Goal: Browse casually: Explore the website without a specific task or goal

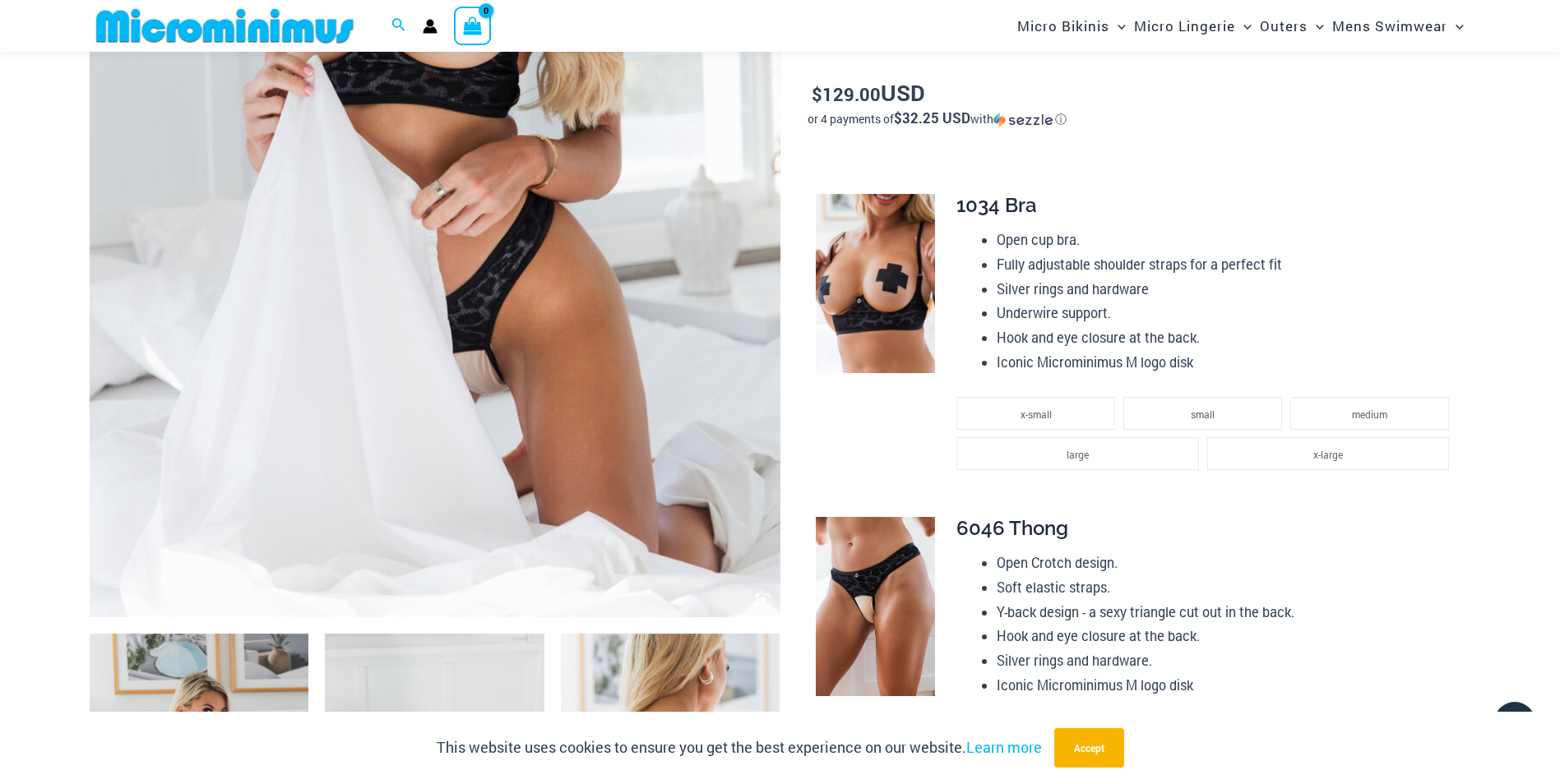
scroll to position [570, 0]
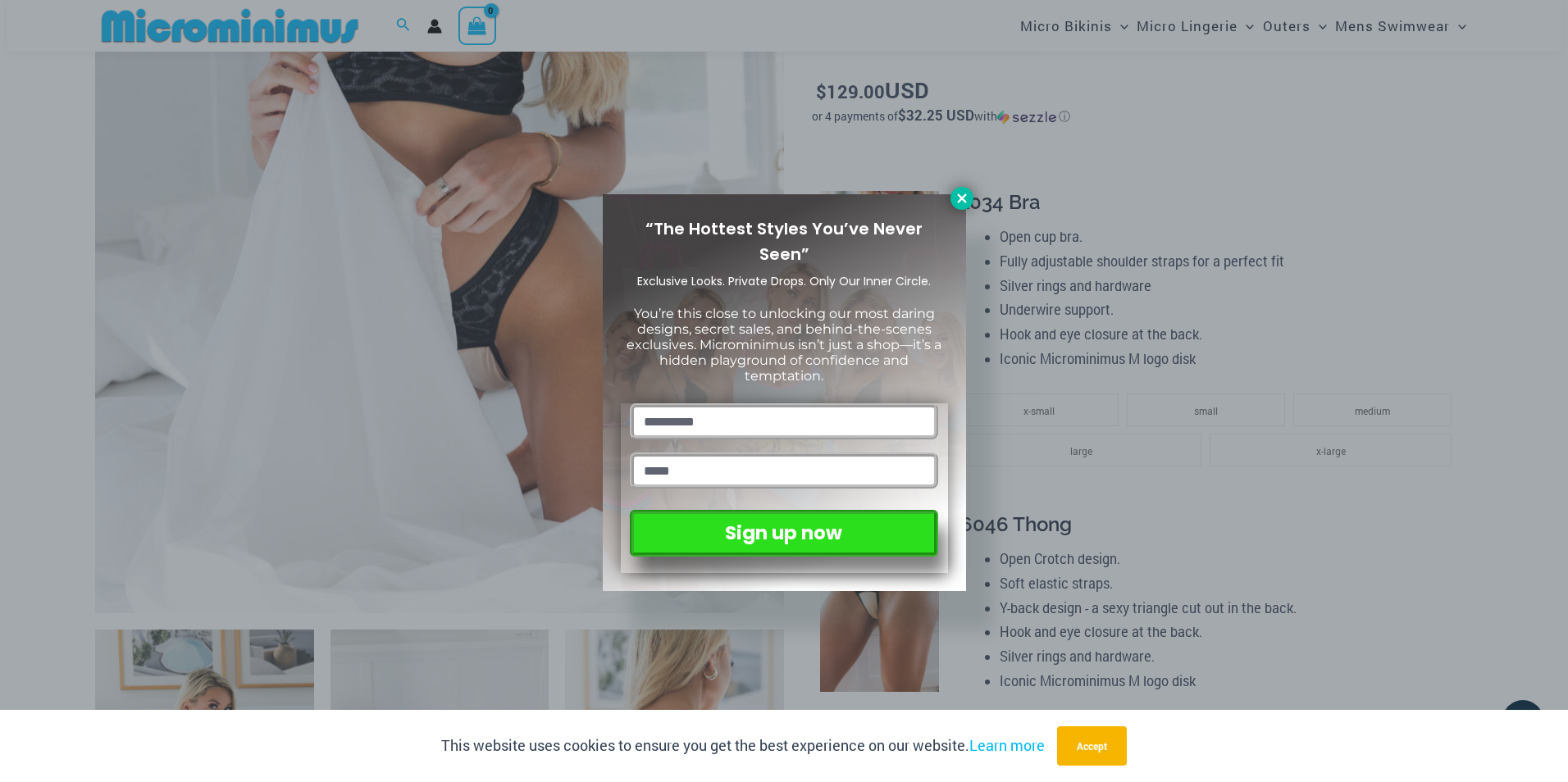
click at [957, 195] on icon at bounding box center [962, 198] width 15 height 15
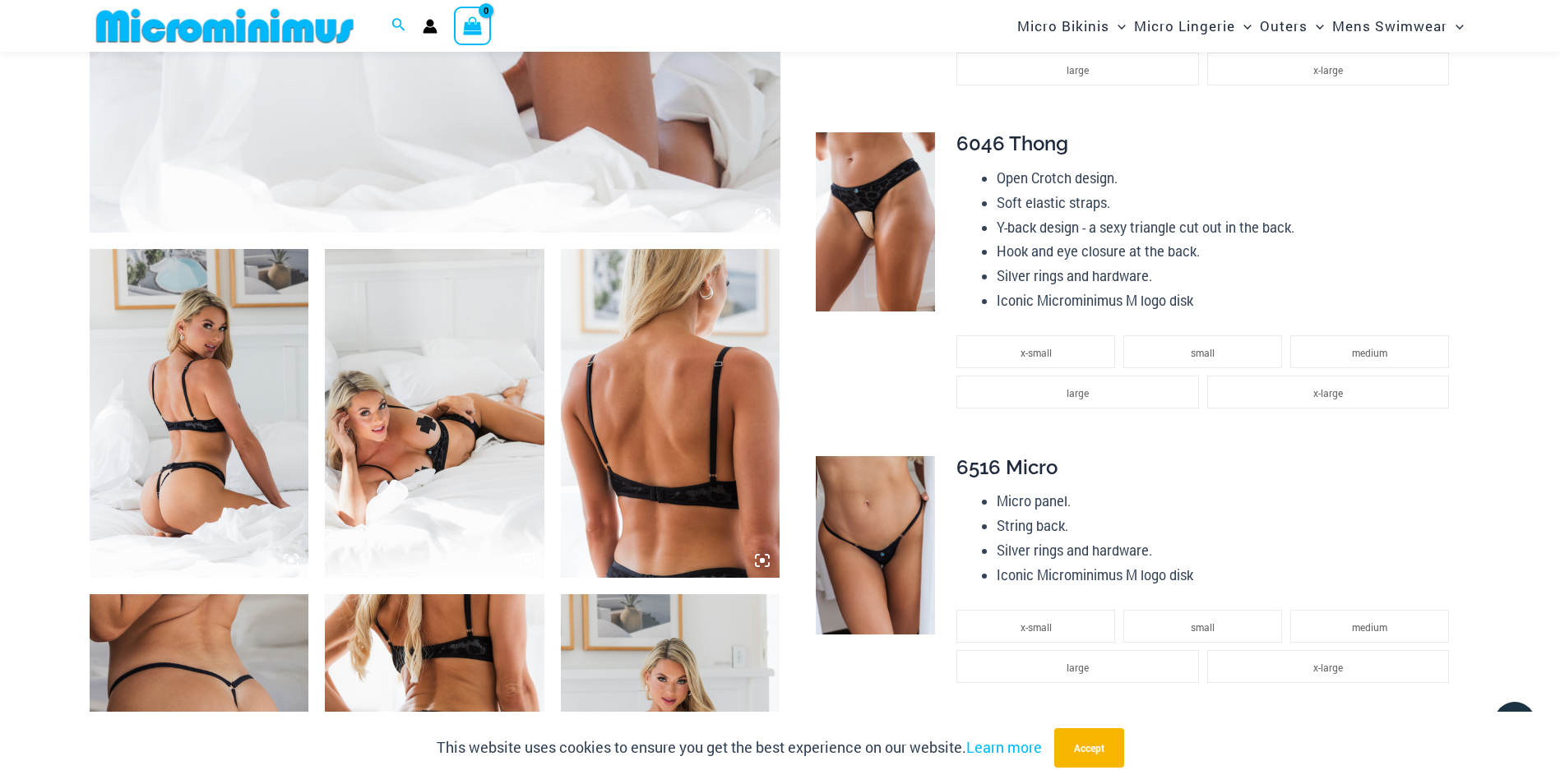
scroll to position [957, 0]
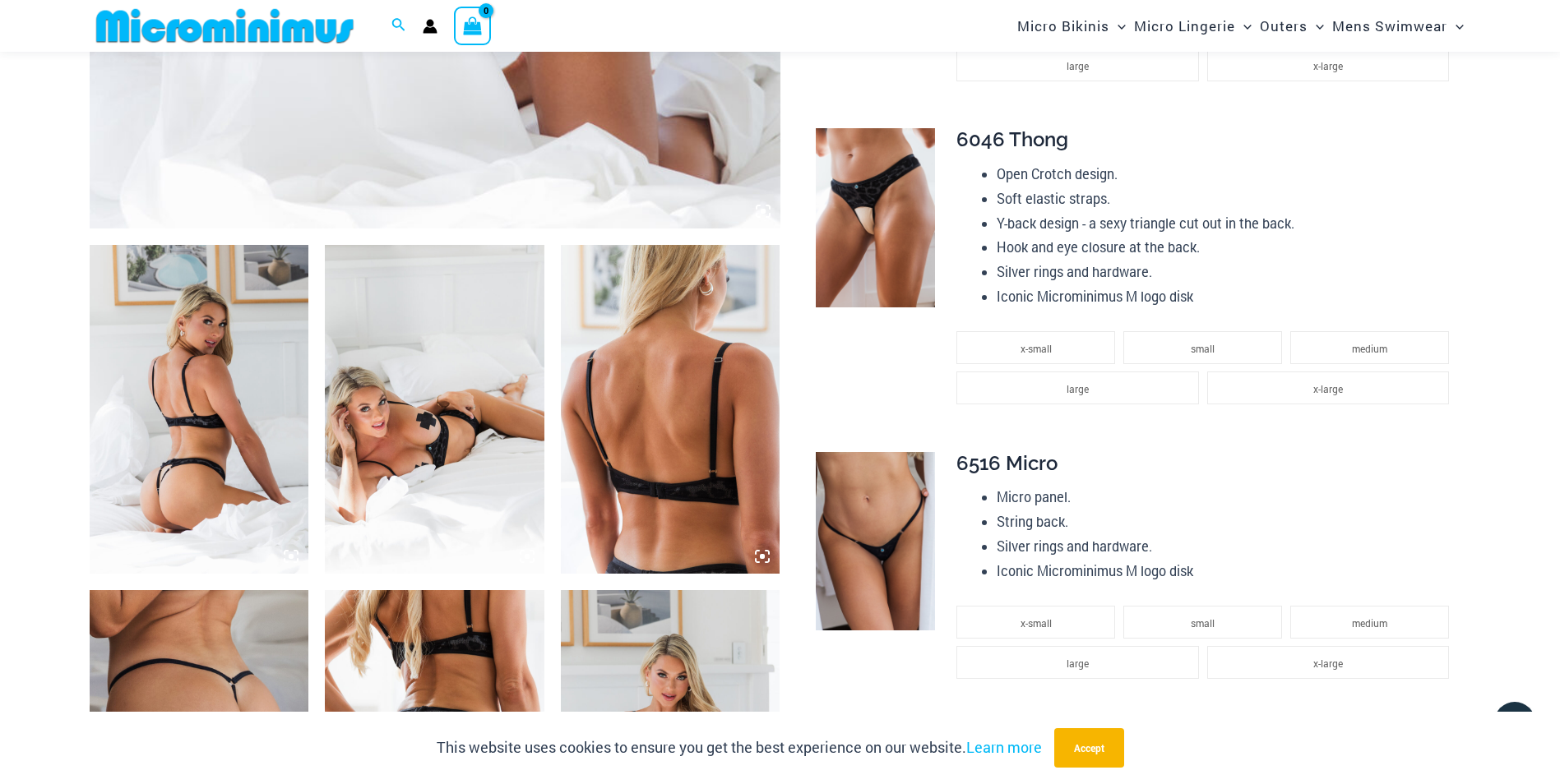
click at [724, 433] on img at bounding box center [671, 409] width 220 height 329
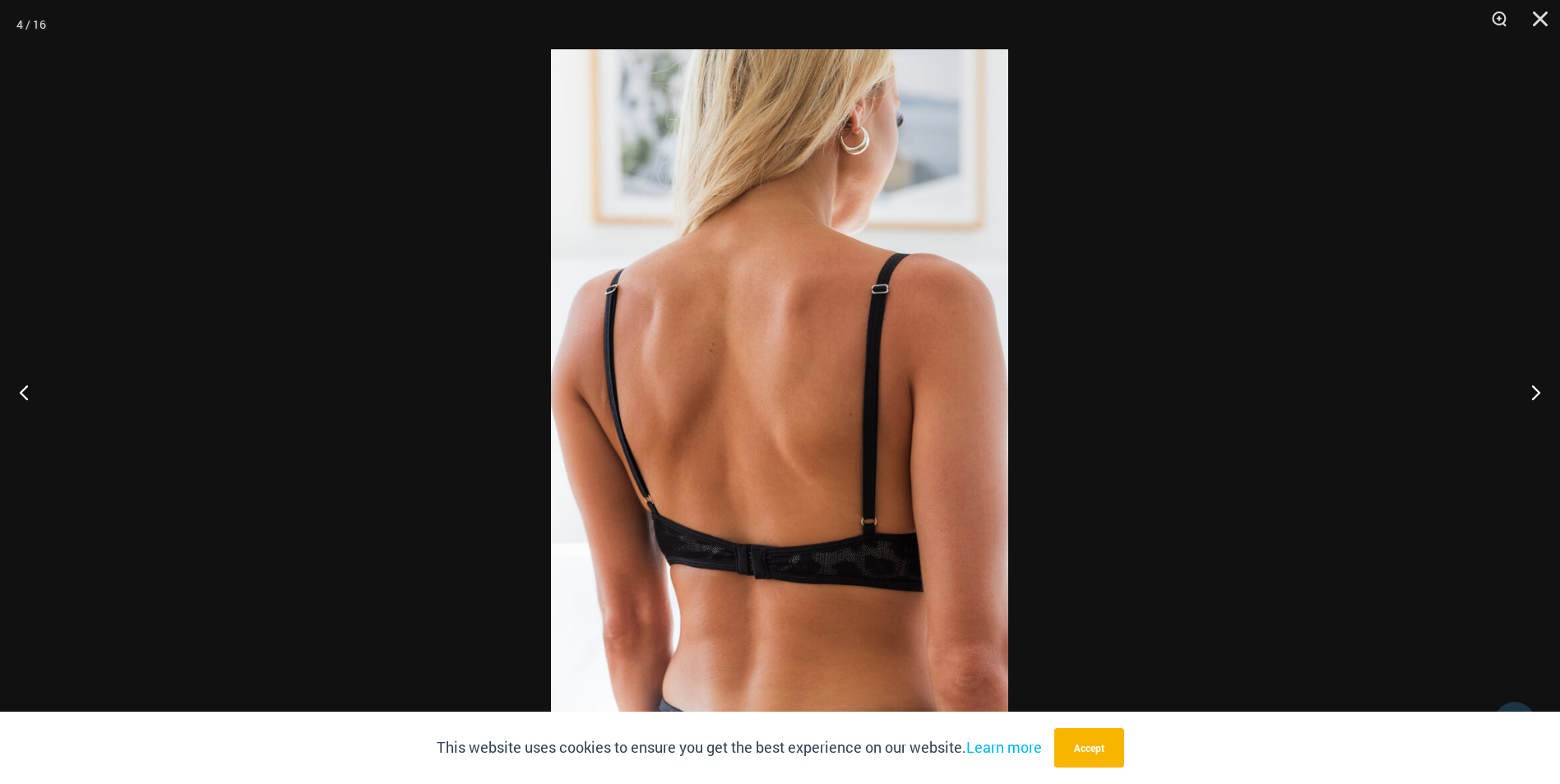
click at [1189, 388] on div at bounding box center [780, 392] width 1560 height 784
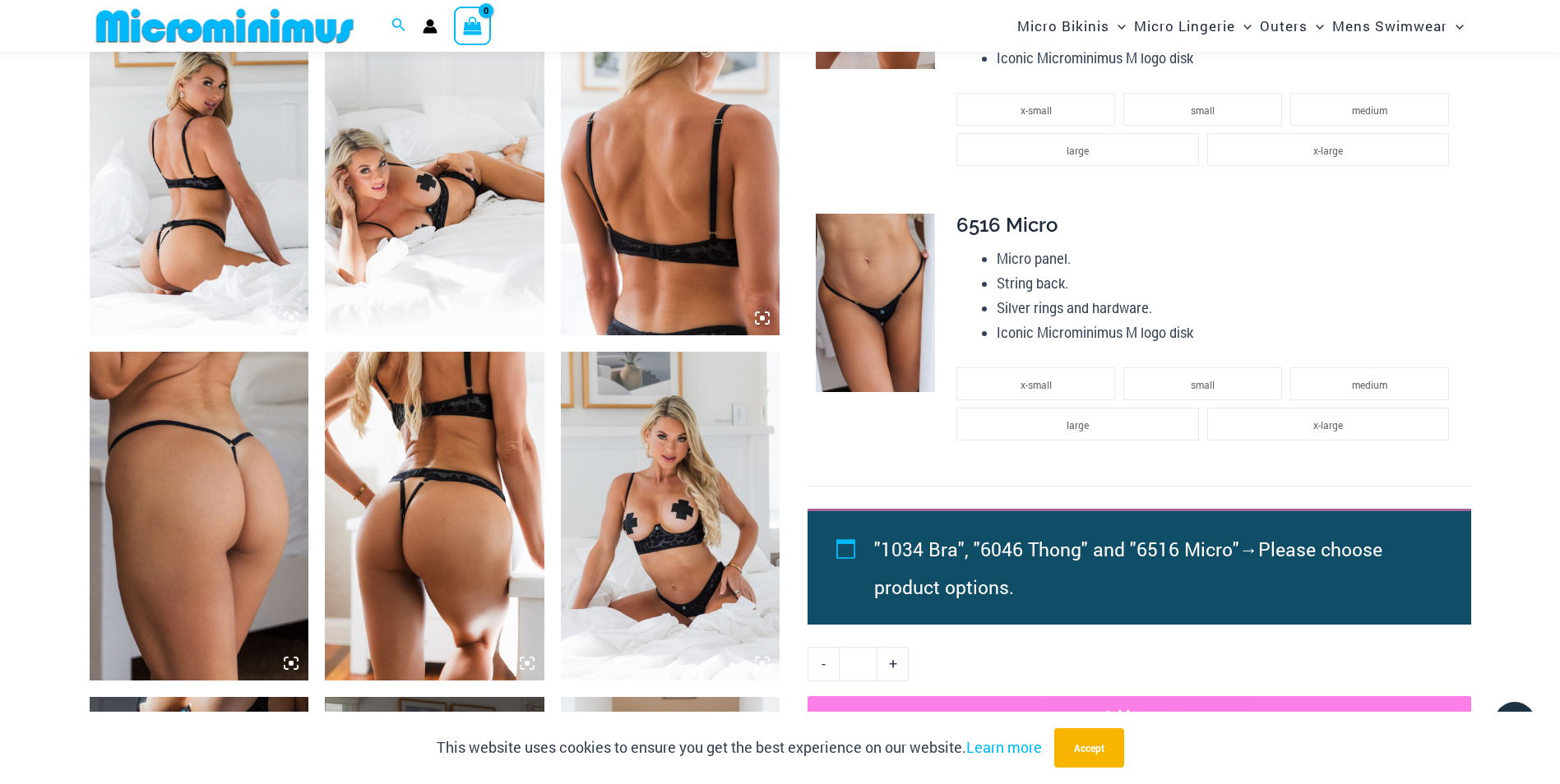
scroll to position [1215, 0]
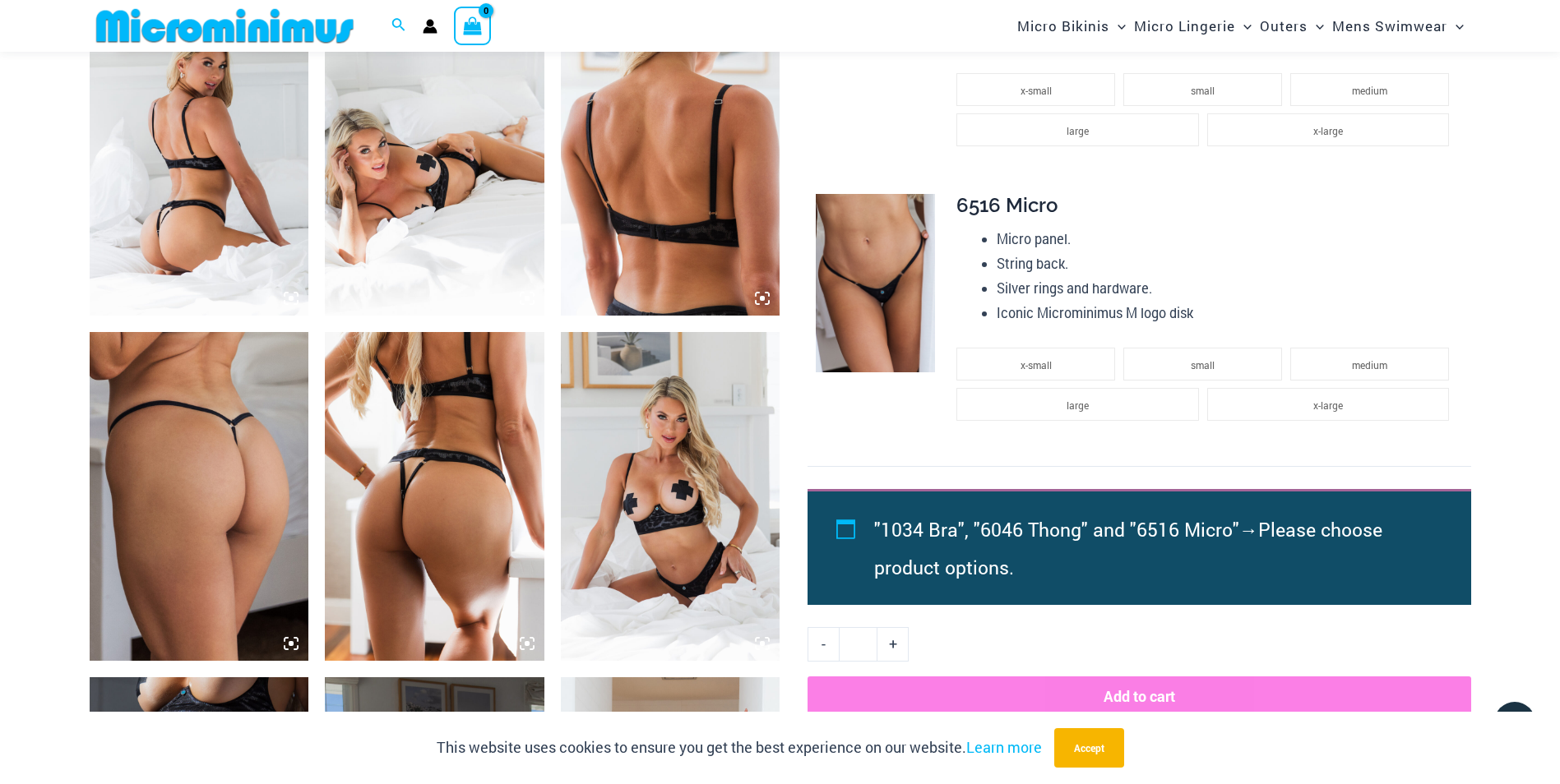
click at [493, 548] on img at bounding box center [434, 496] width 220 height 329
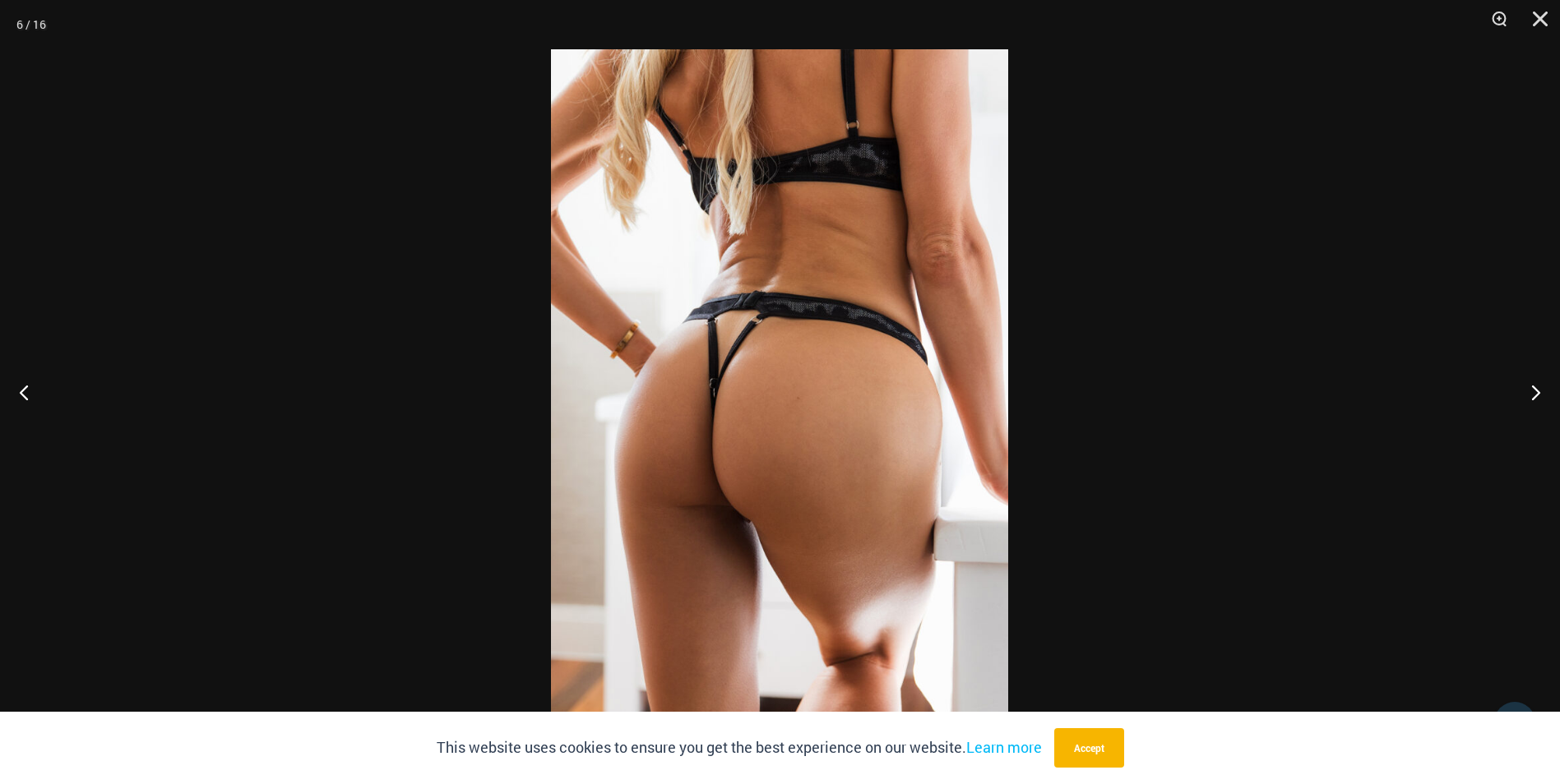
click at [1105, 374] on div at bounding box center [780, 392] width 1560 height 784
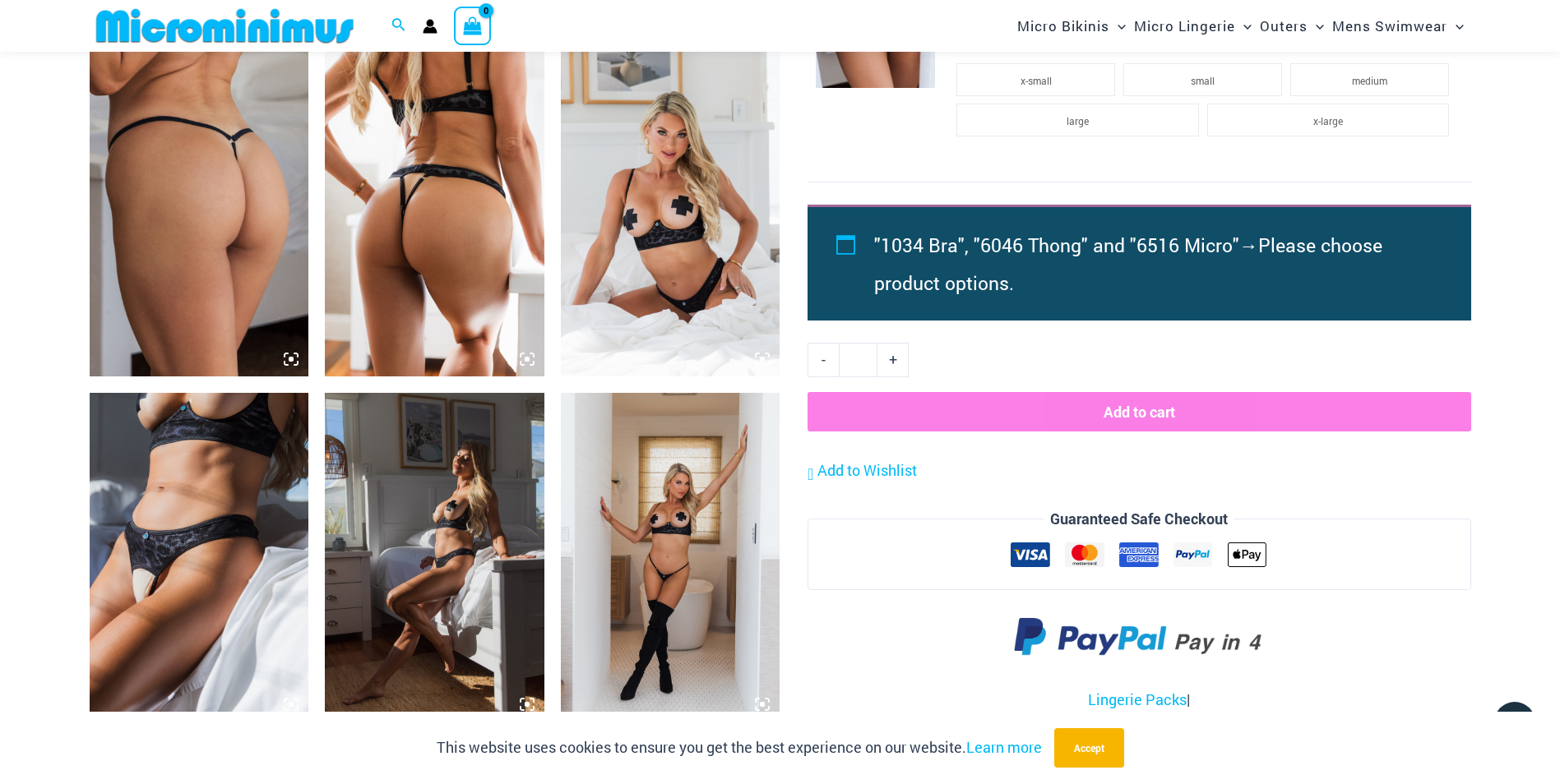
scroll to position [1501, 0]
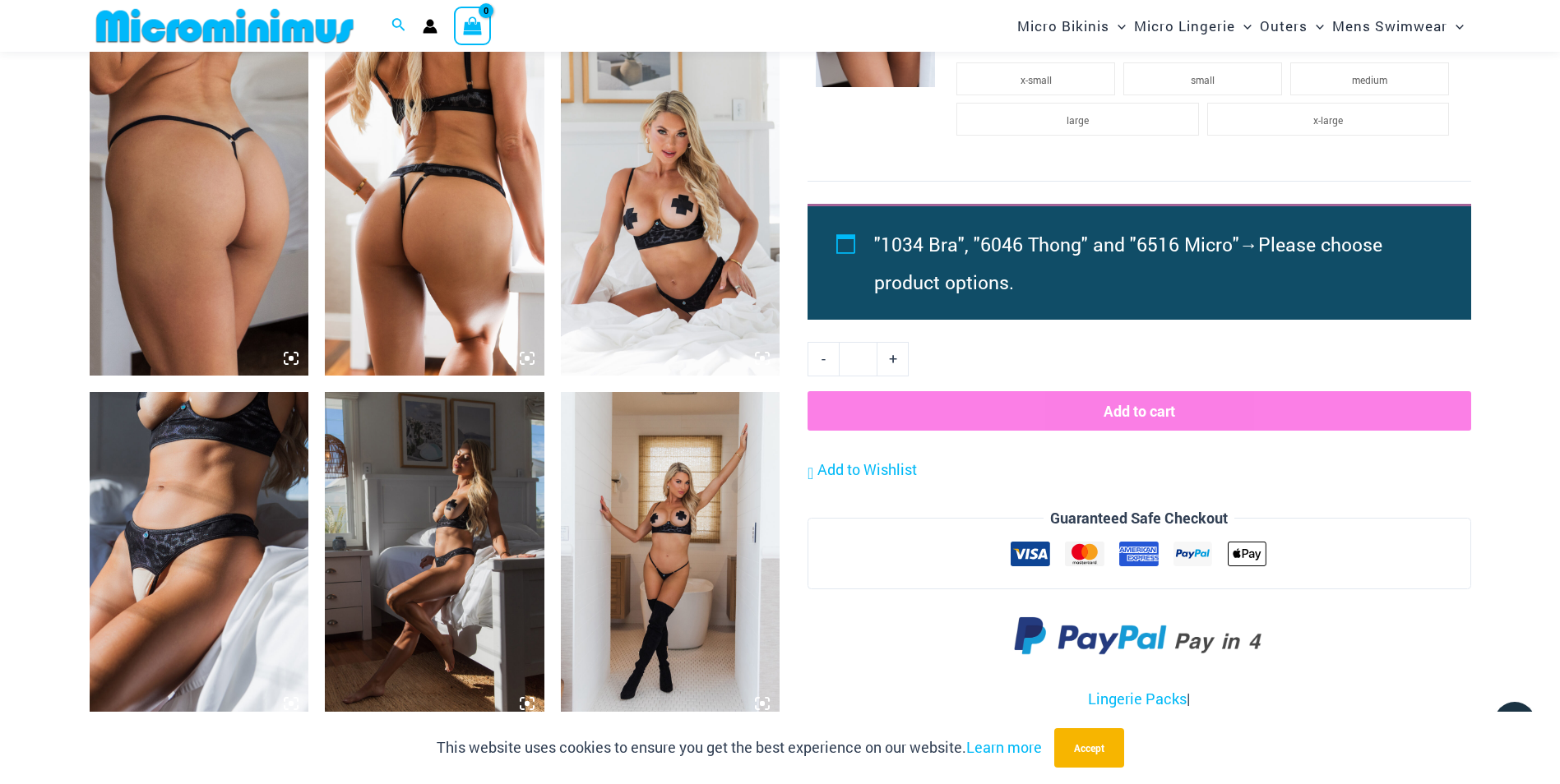
click at [217, 513] on img at bounding box center [200, 557] width 220 height 329
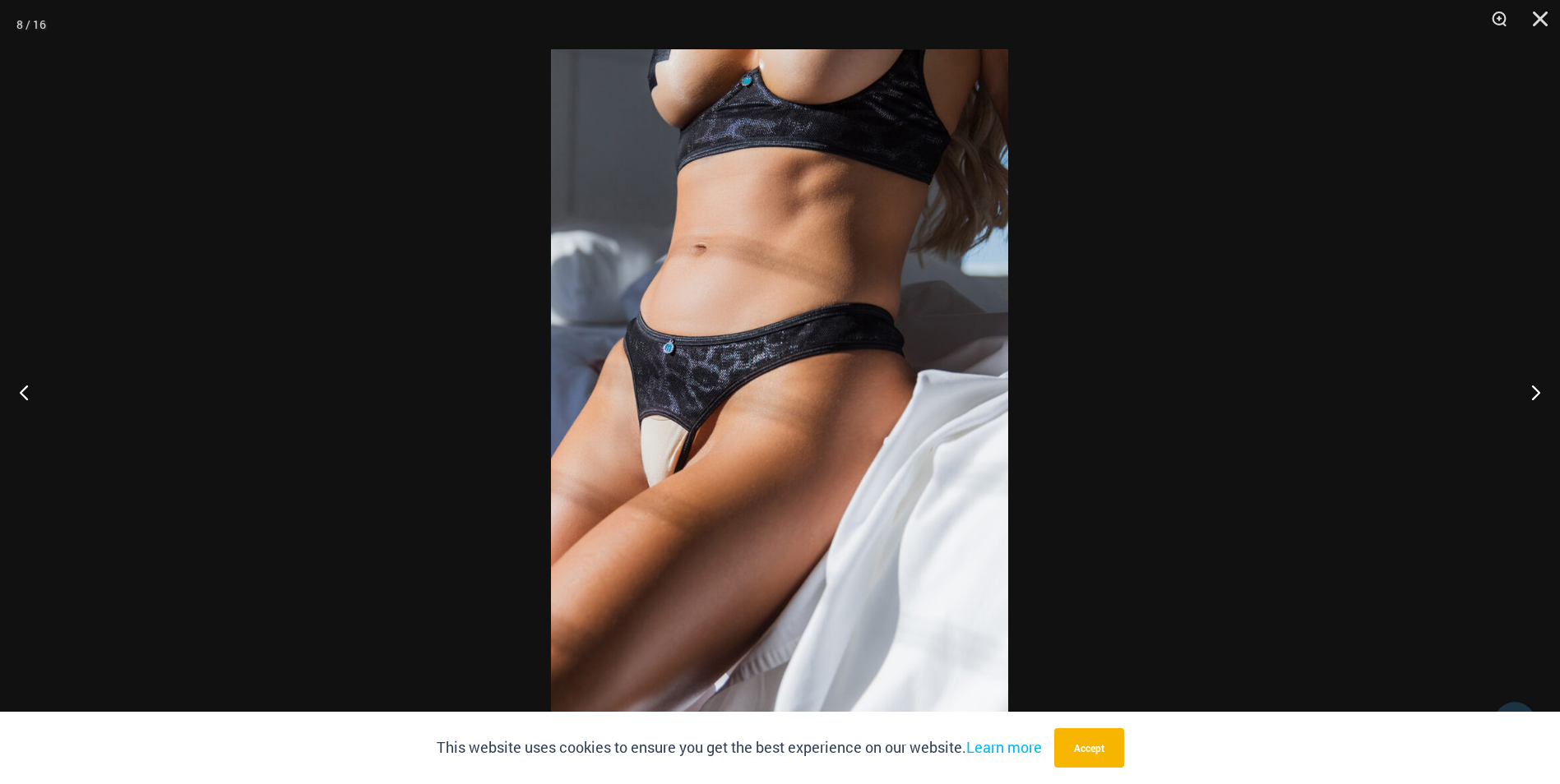
click at [236, 406] on div at bounding box center [780, 392] width 1560 height 784
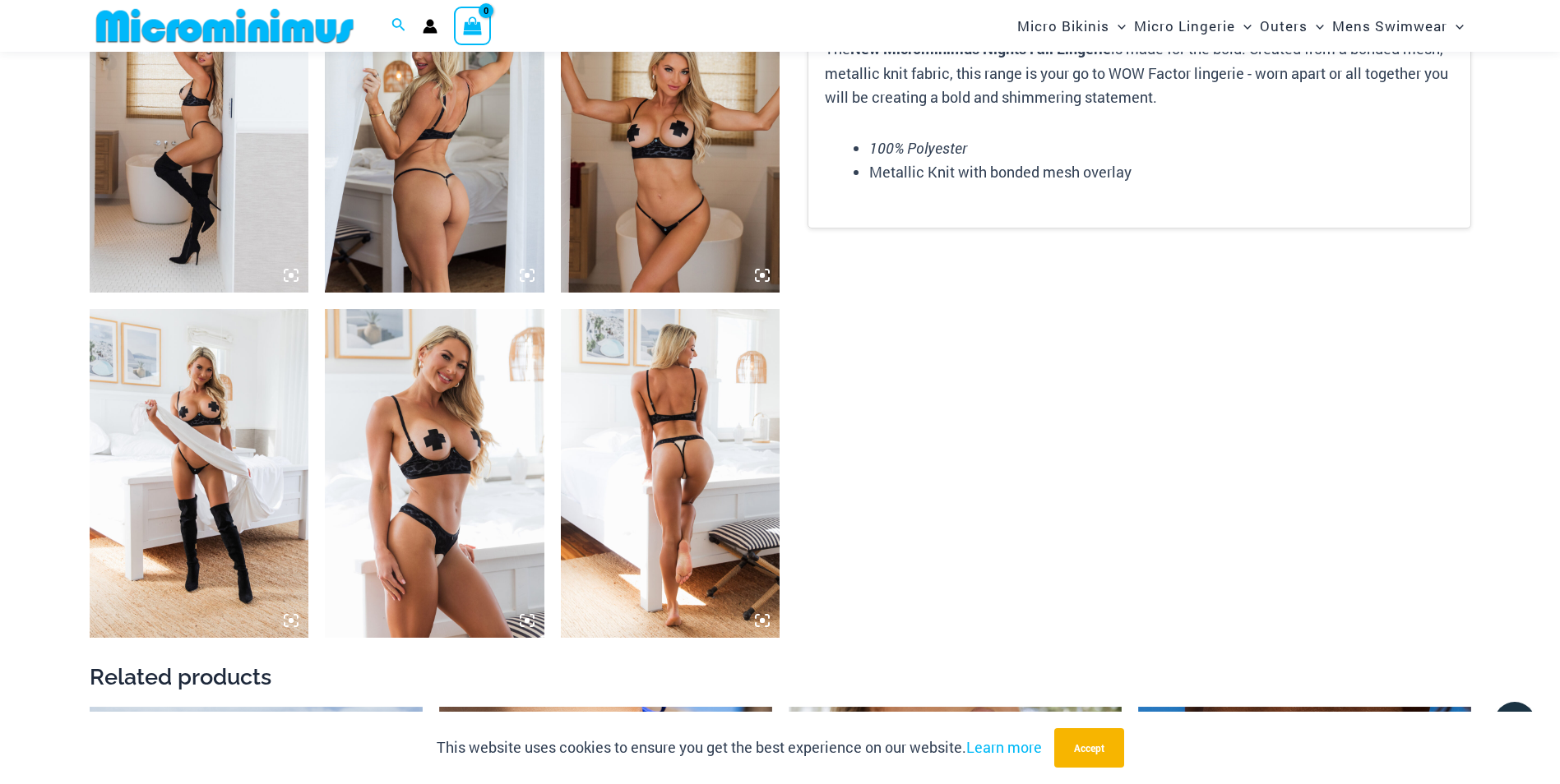
scroll to position [2281, 0]
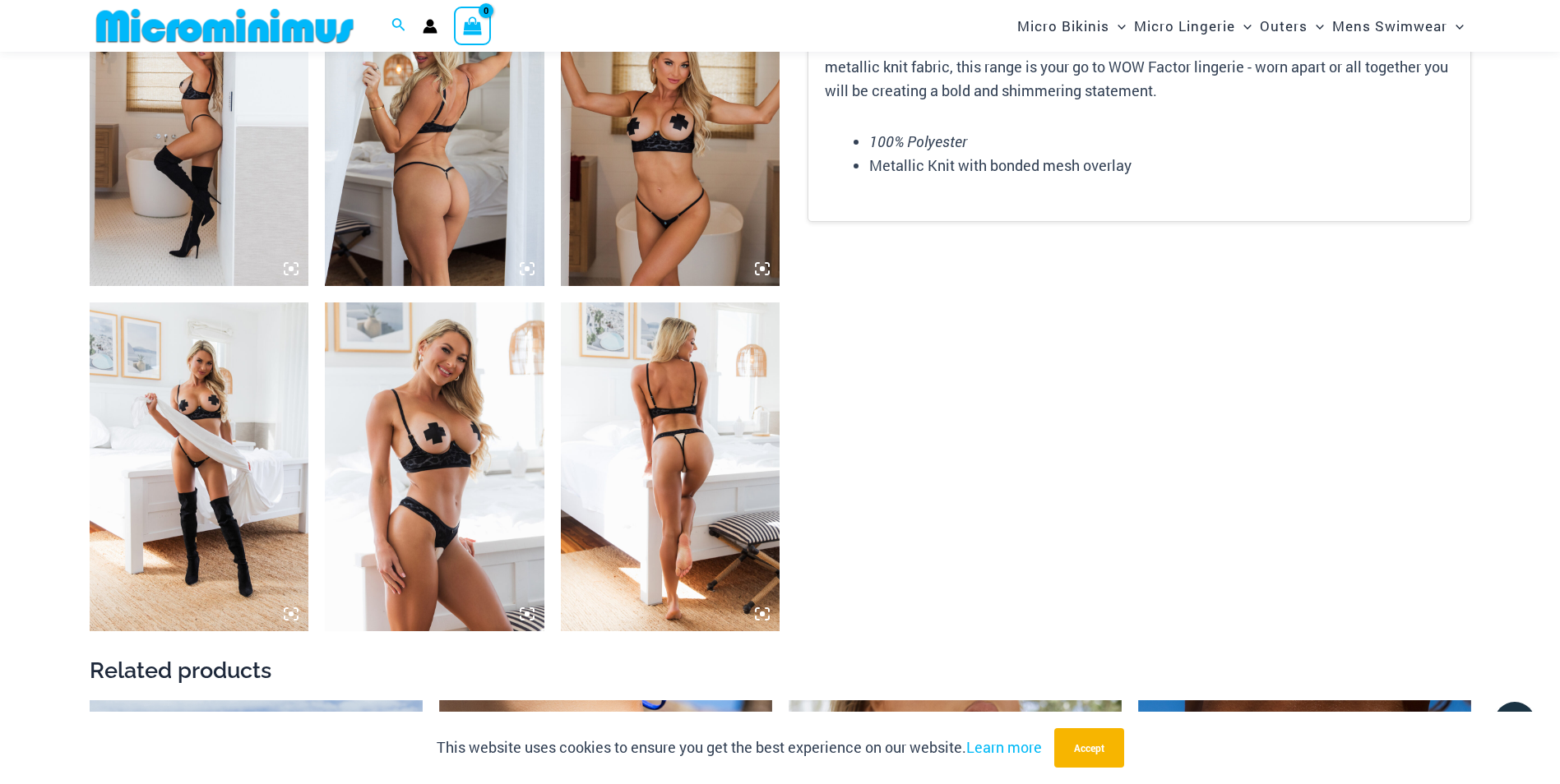
click at [701, 498] on img at bounding box center [671, 467] width 220 height 329
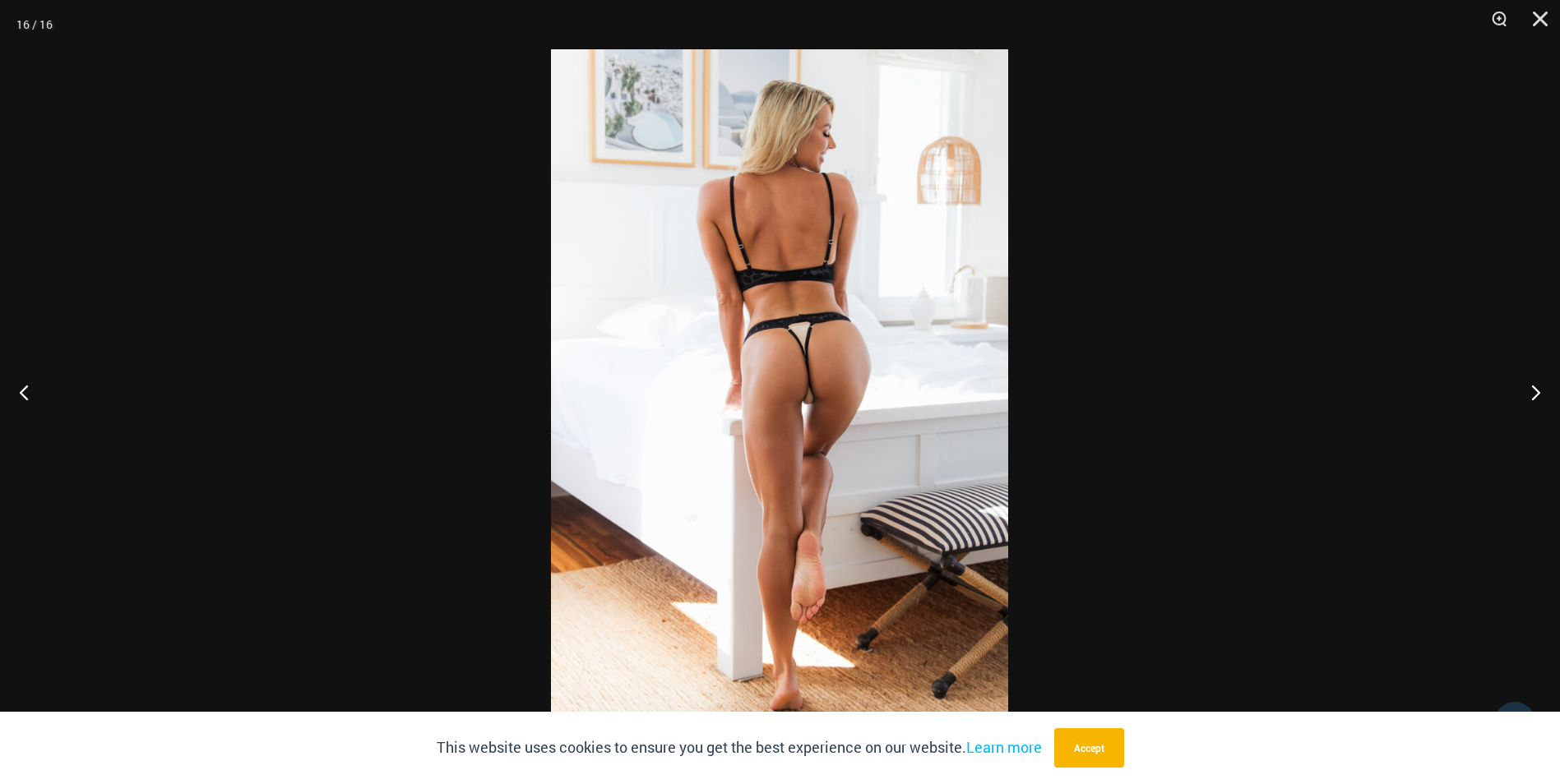
click at [349, 437] on div at bounding box center [780, 392] width 1560 height 784
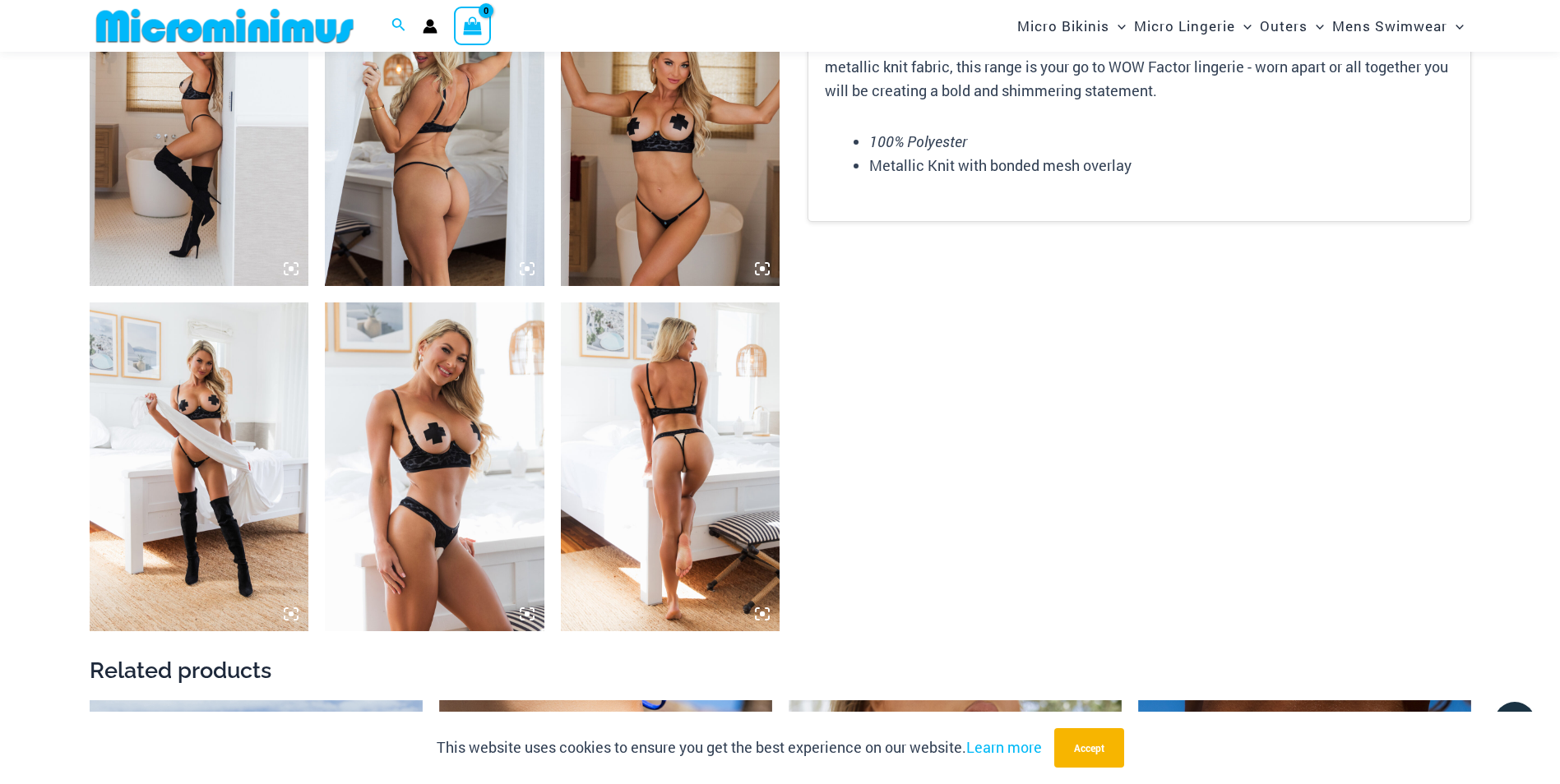
click at [173, 514] on img at bounding box center [200, 467] width 220 height 329
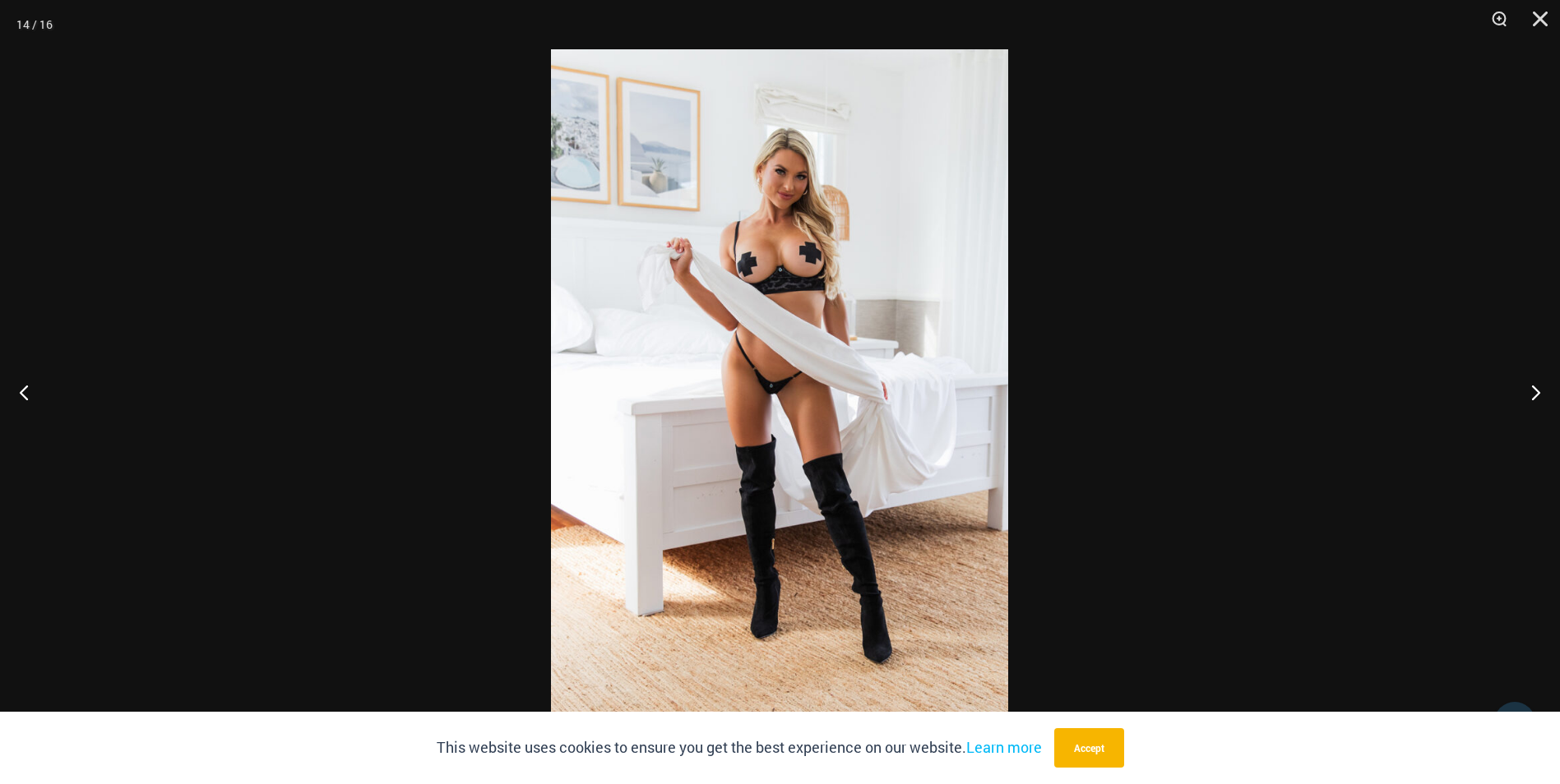
click at [202, 492] on div at bounding box center [780, 392] width 1560 height 784
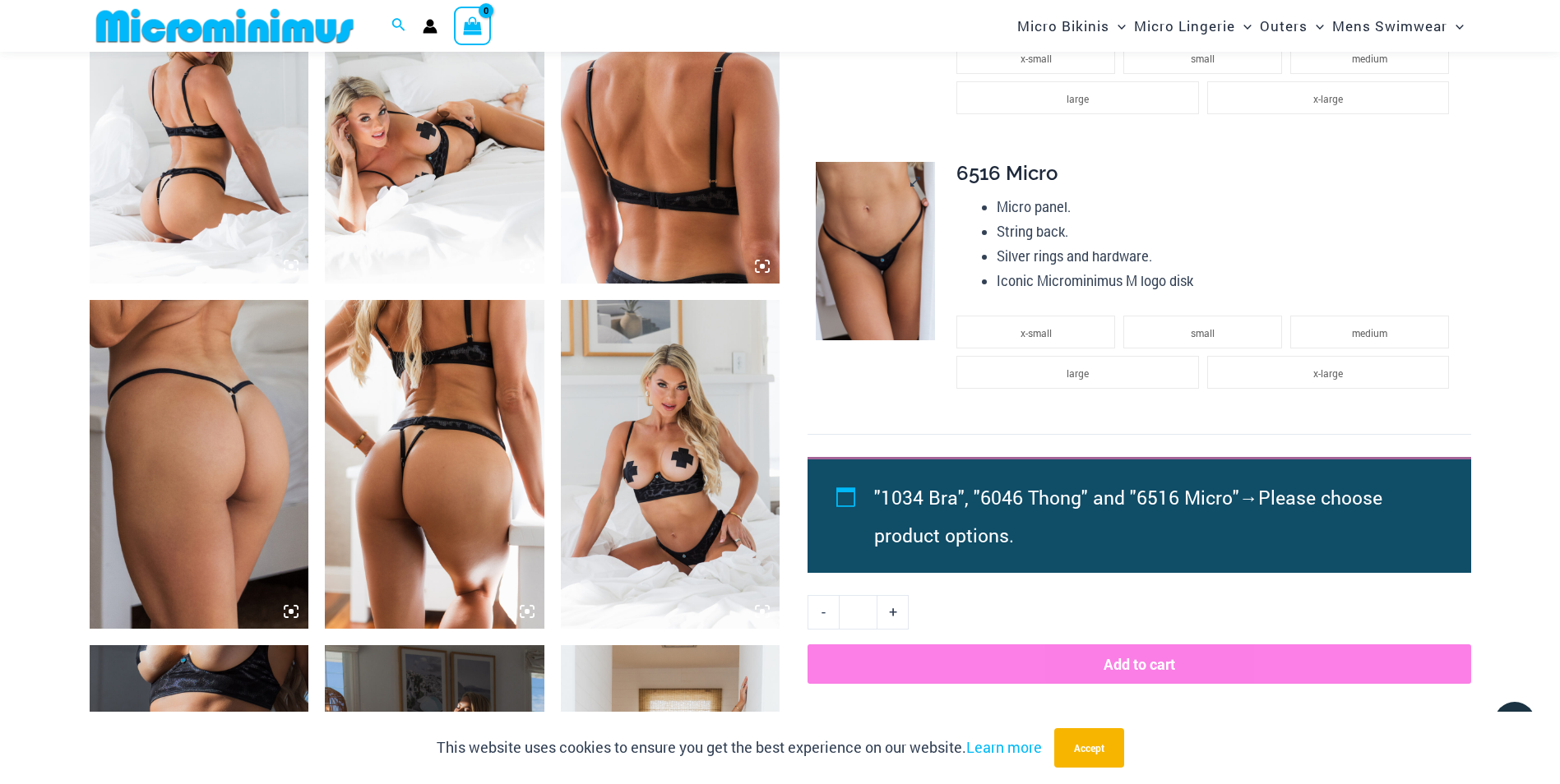
scroll to position [1255, 0]
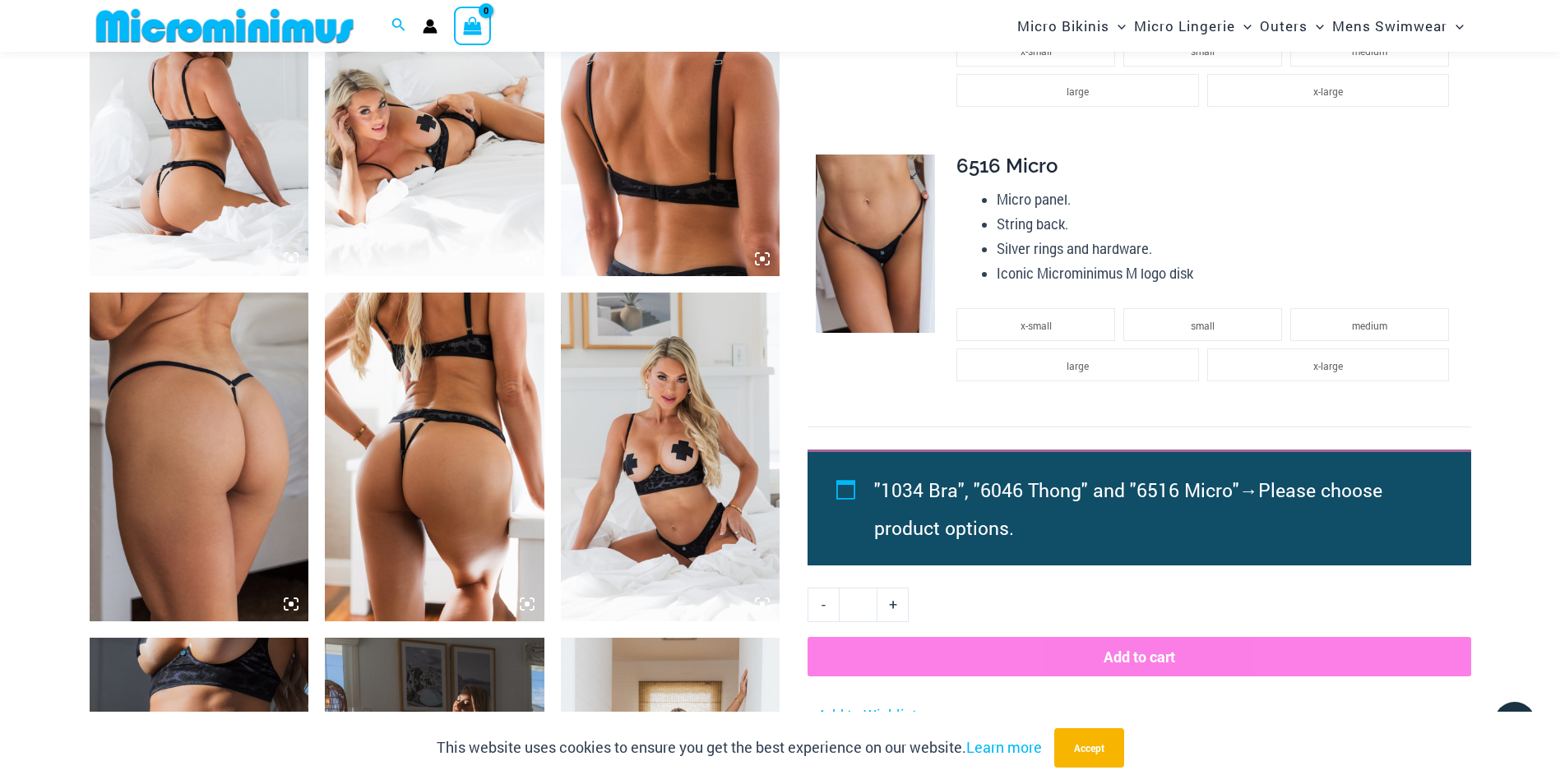
click at [864, 256] on img at bounding box center [875, 243] width 120 height 179
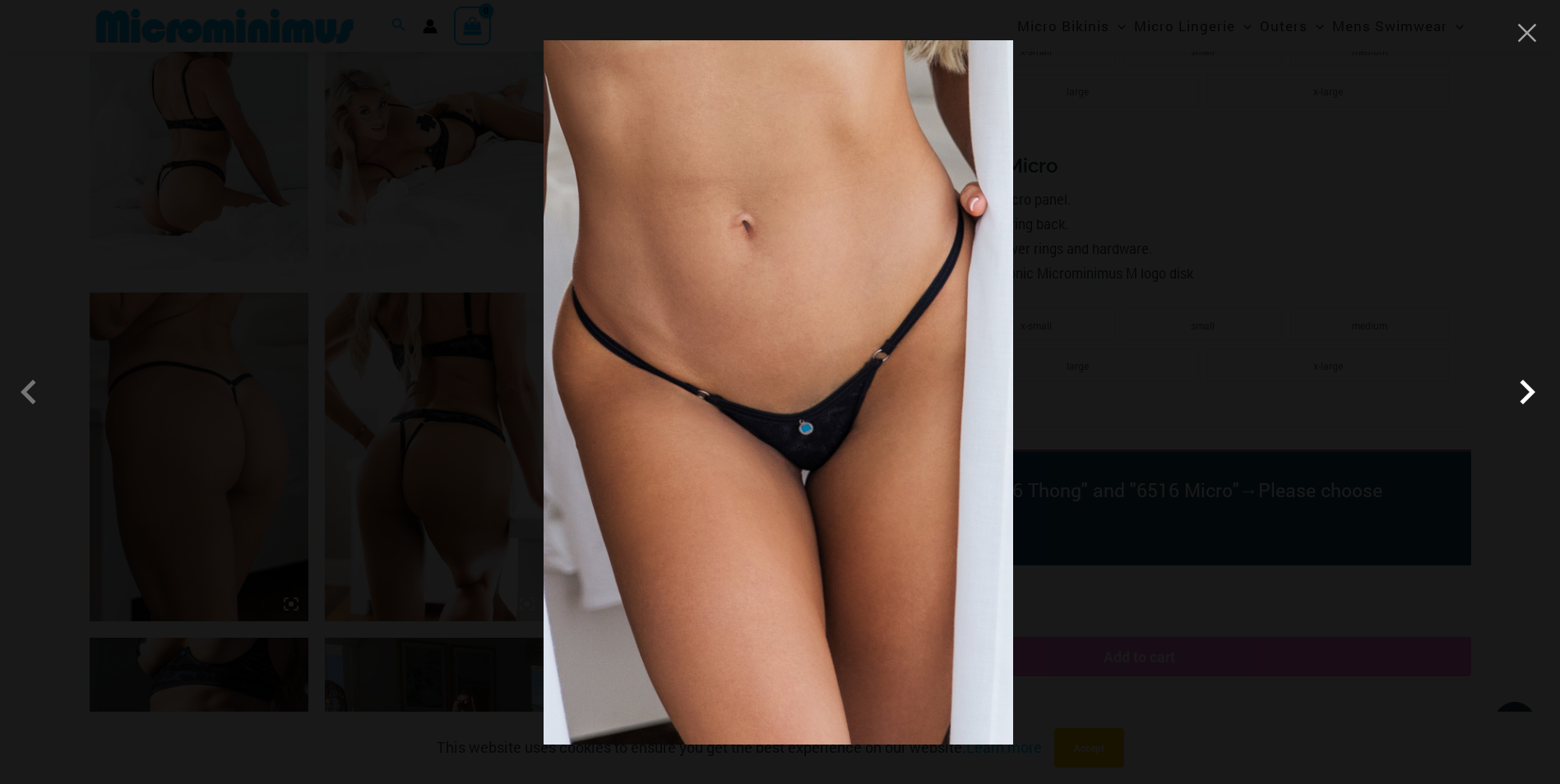
click at [1527, 388] on span at bounding box center [1527, 392] width 49 height 49
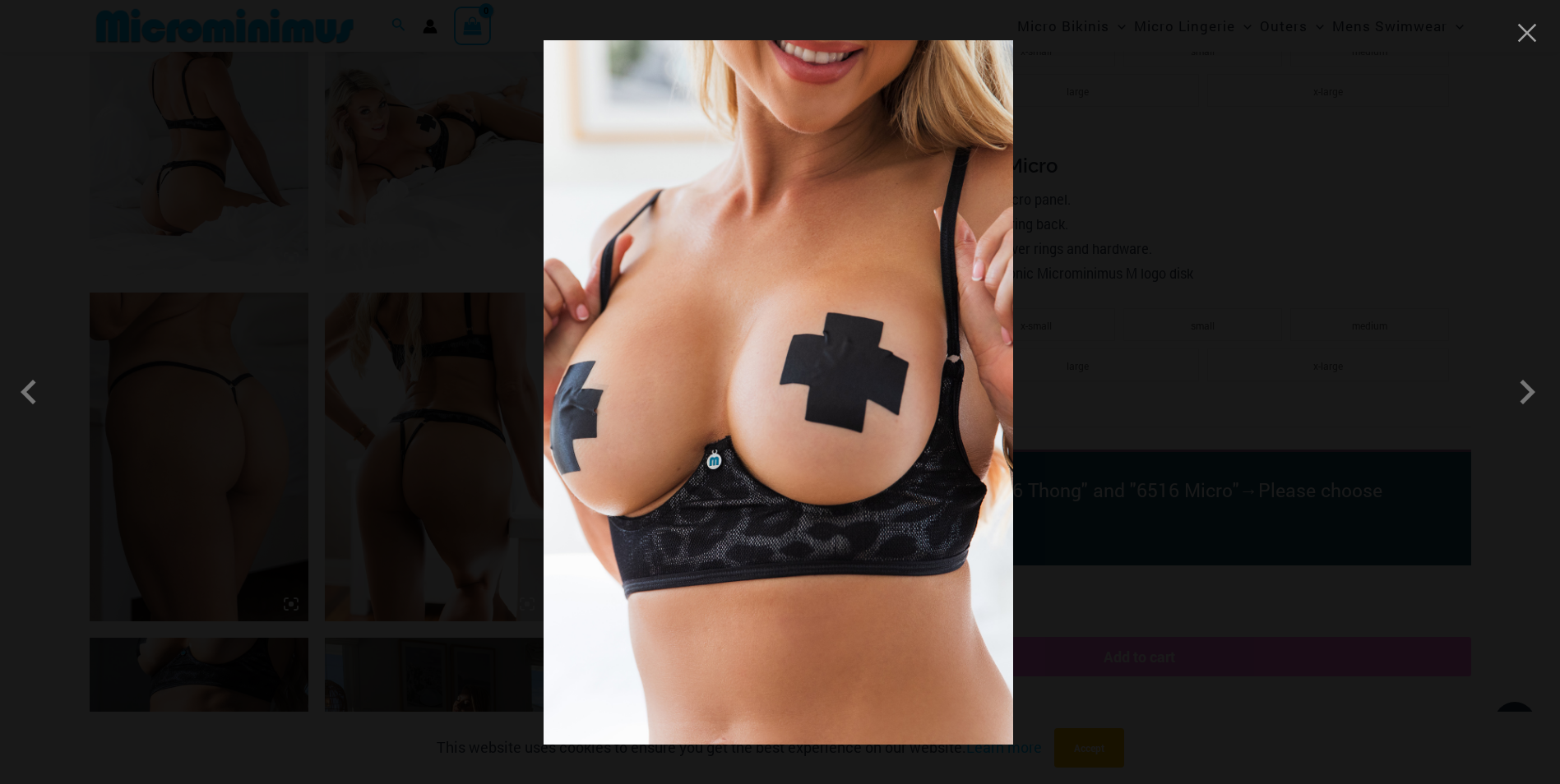
click at [1215, 329] on div at bounding box center [780, 392] width 1560 height 784
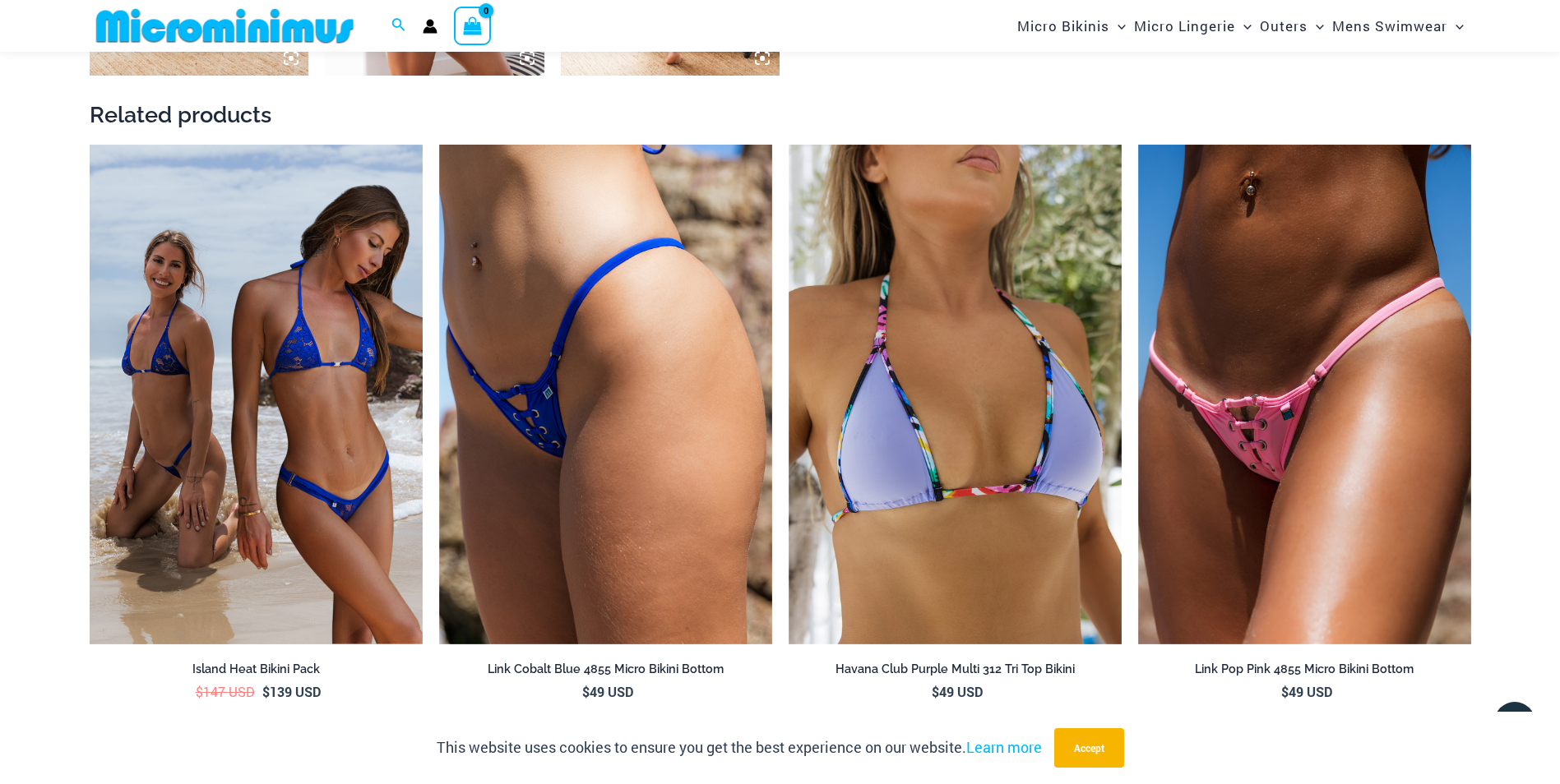
scroll to position [2839, 0]
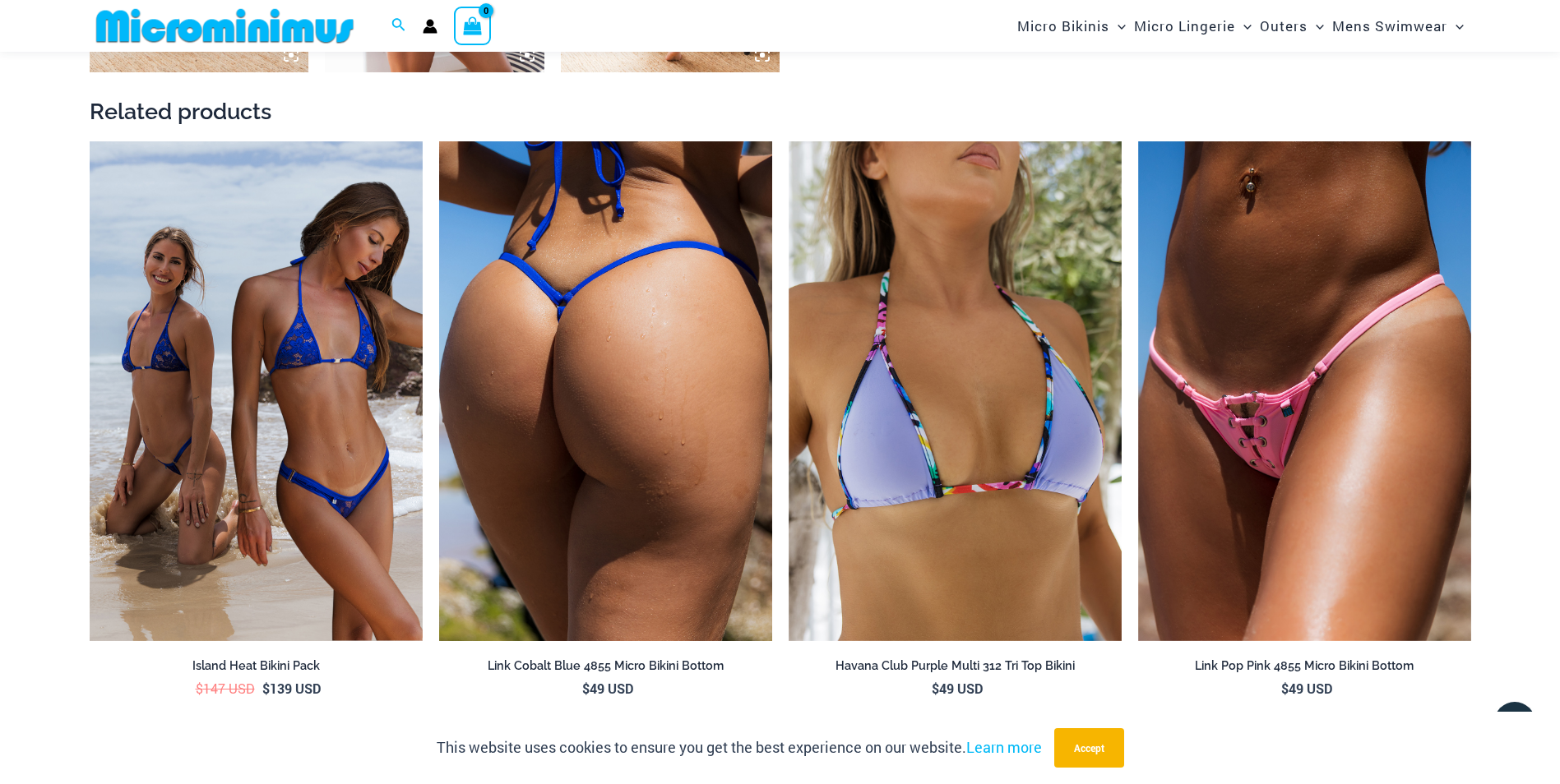
click at [574, 338] on img at bounding box center [605, 392] width 333 height 500
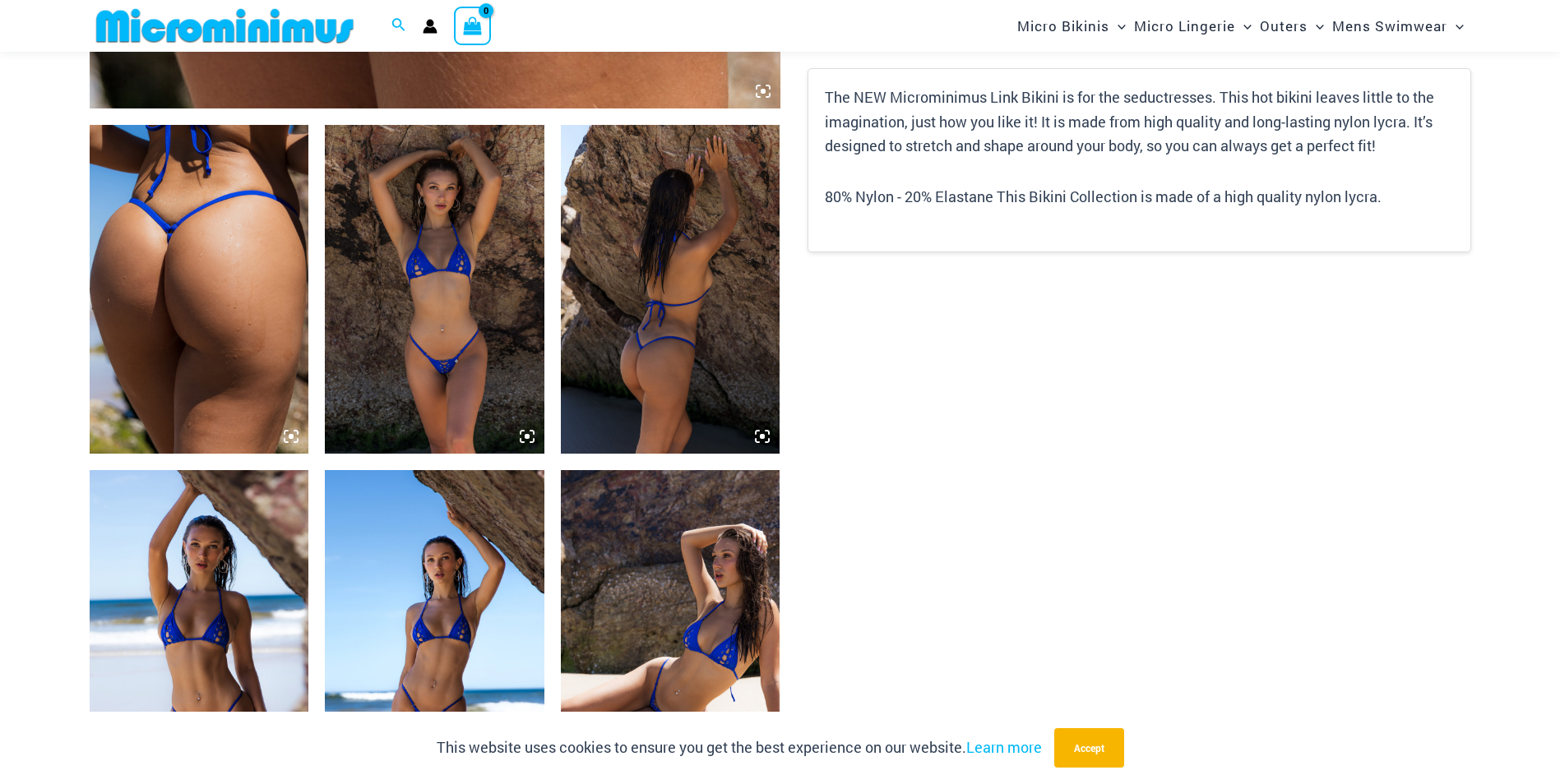
scroll to position [1081, 0]
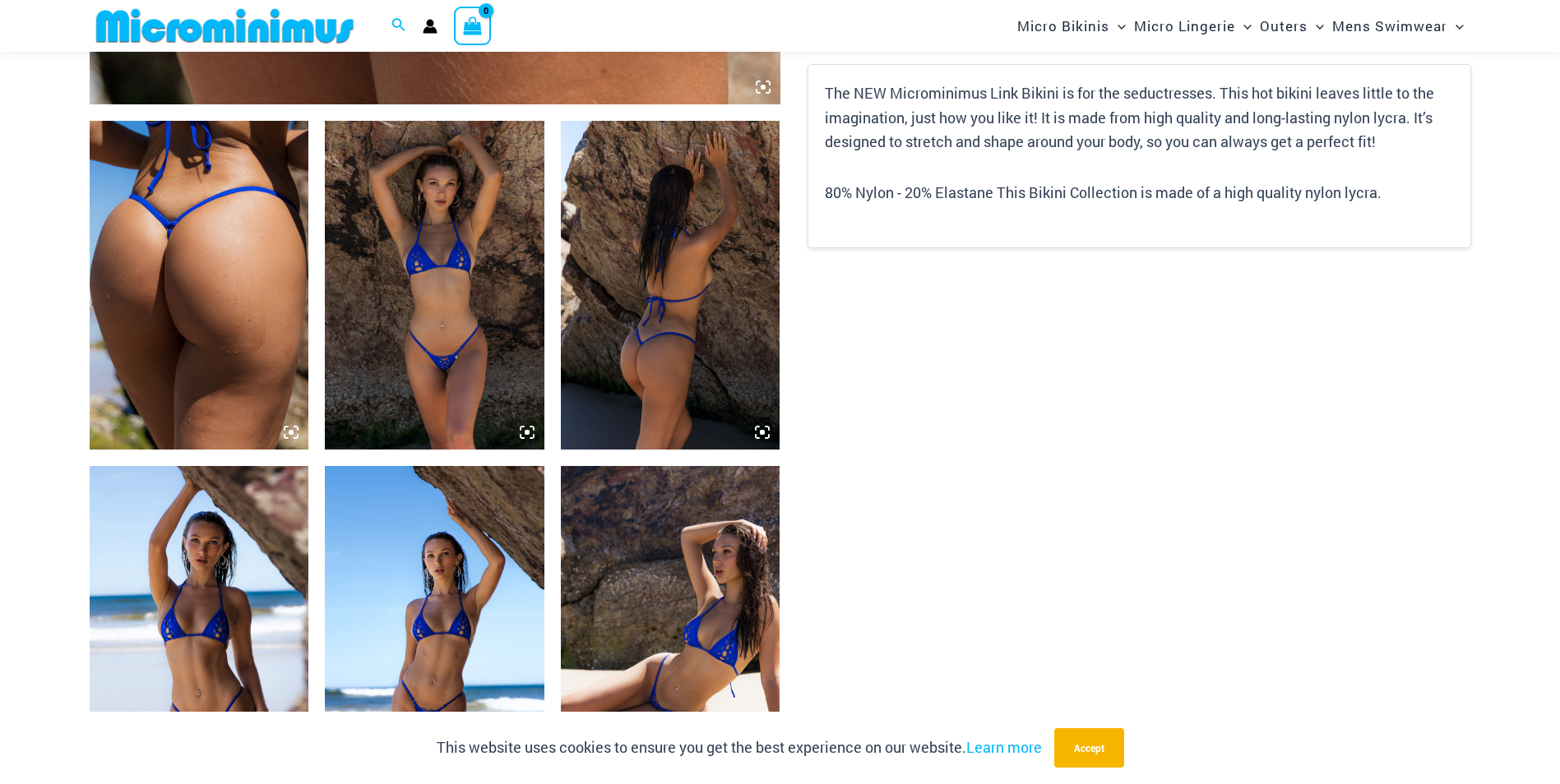
click at [431, 346] on img at bounding box center [434, 285] width 220 height 329
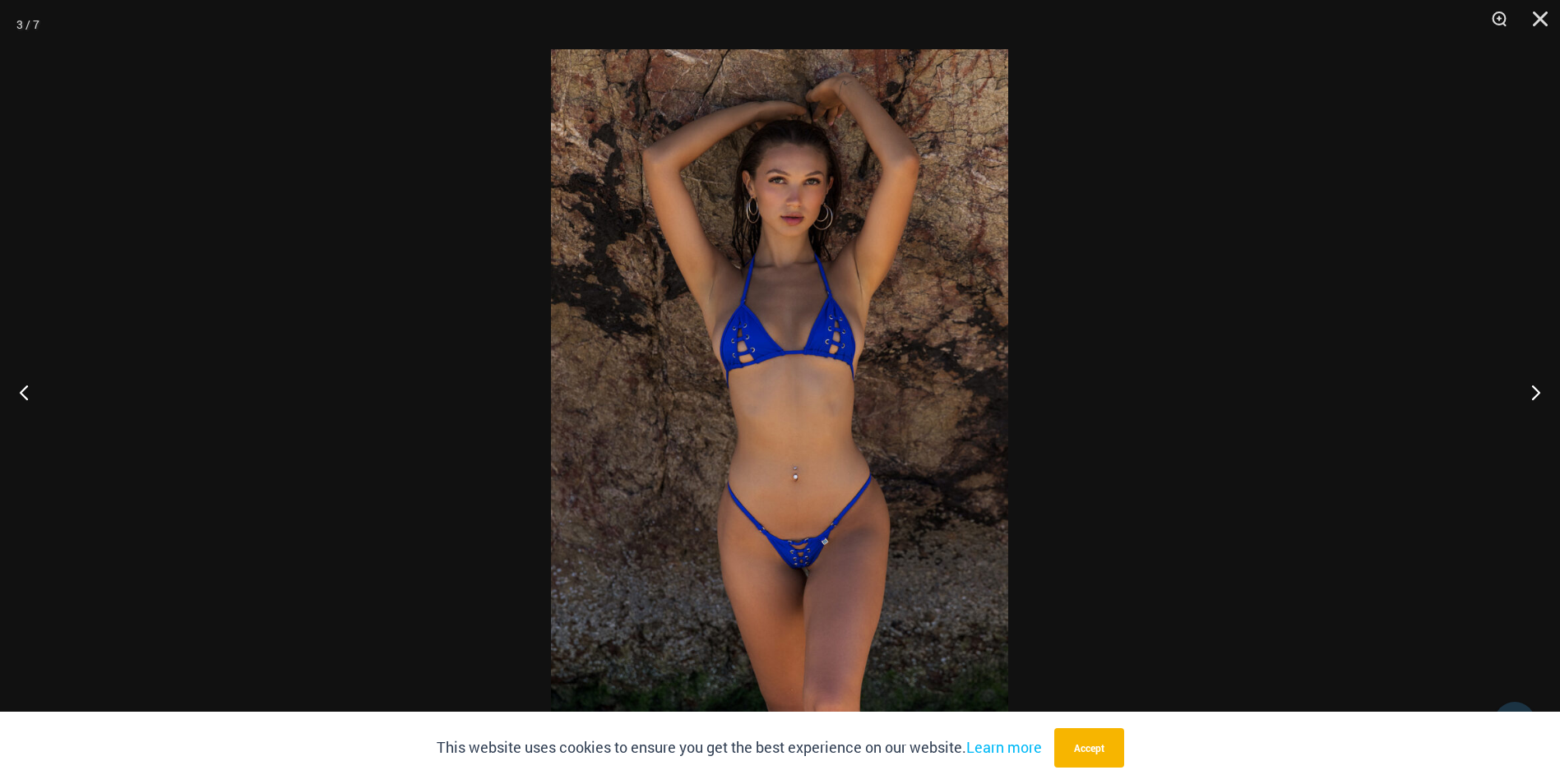
click at [329, 443] on div at bounding box center [780, 392] width 1560 height 784
click at [219, 339] on div at bounding box center [780, 392] width 1560 height 784
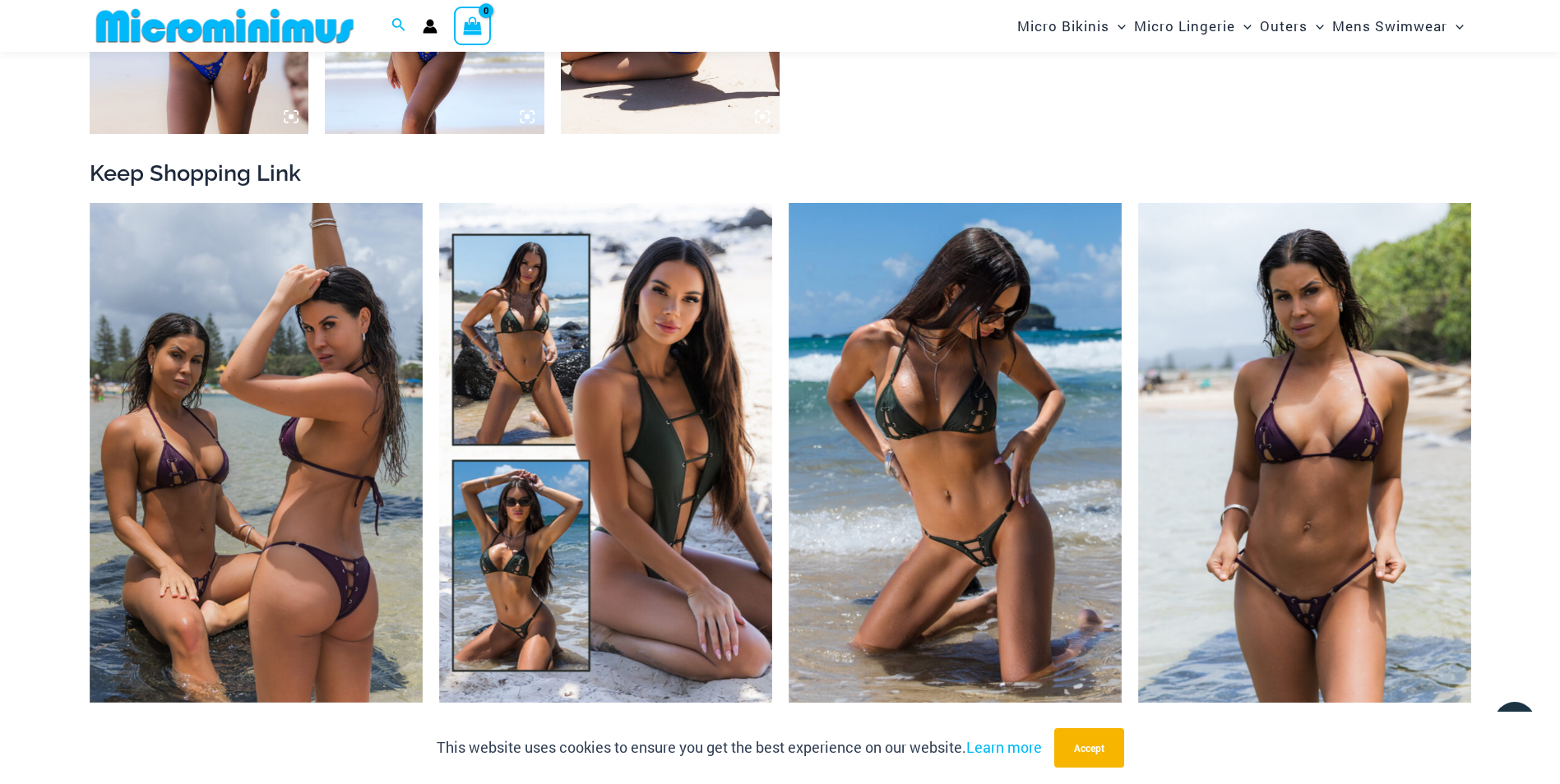
scroll to position [1744, 0]
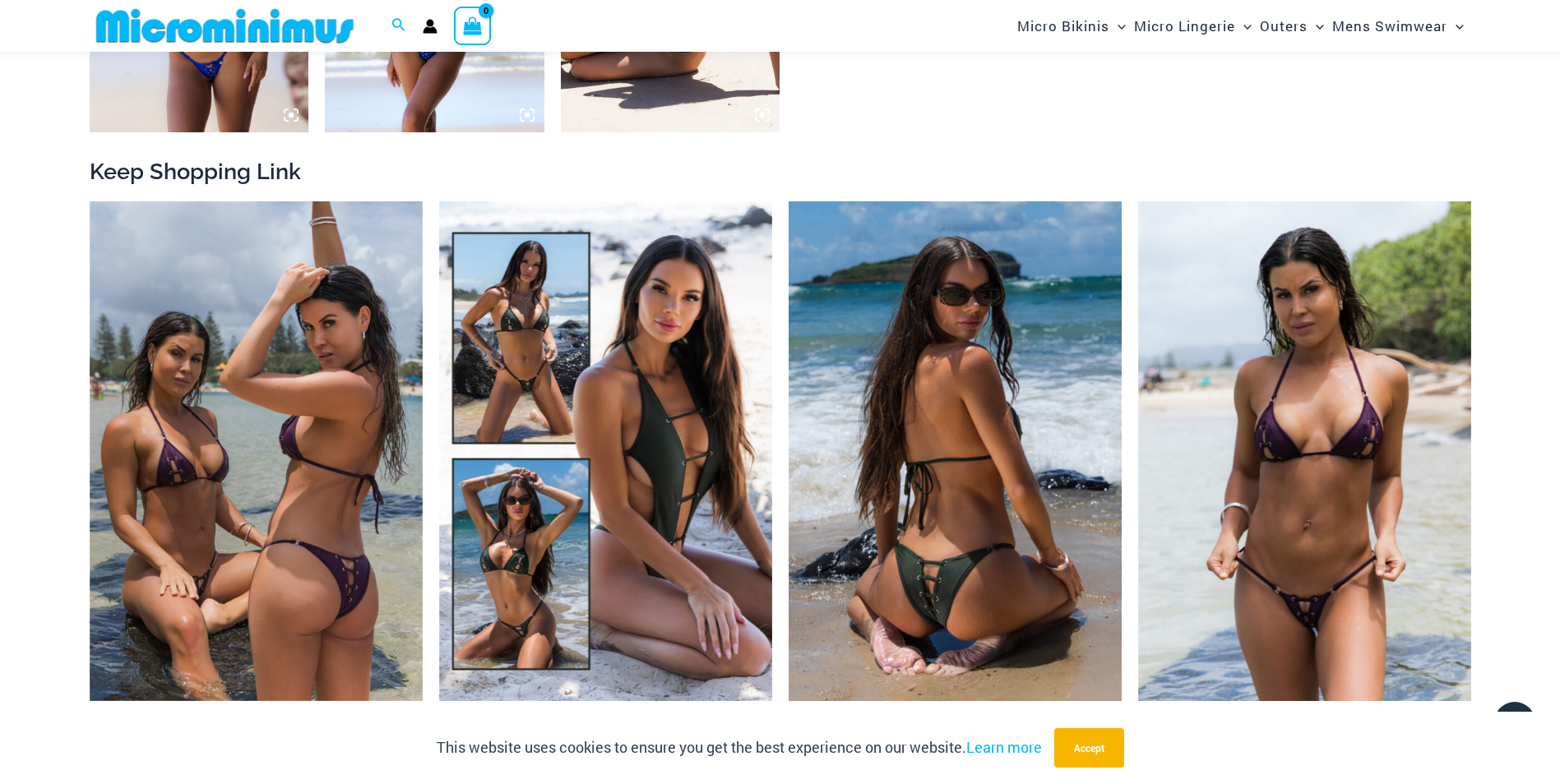
click at [936, 417] on img at bounding box center [955, 452] width 333 height 500
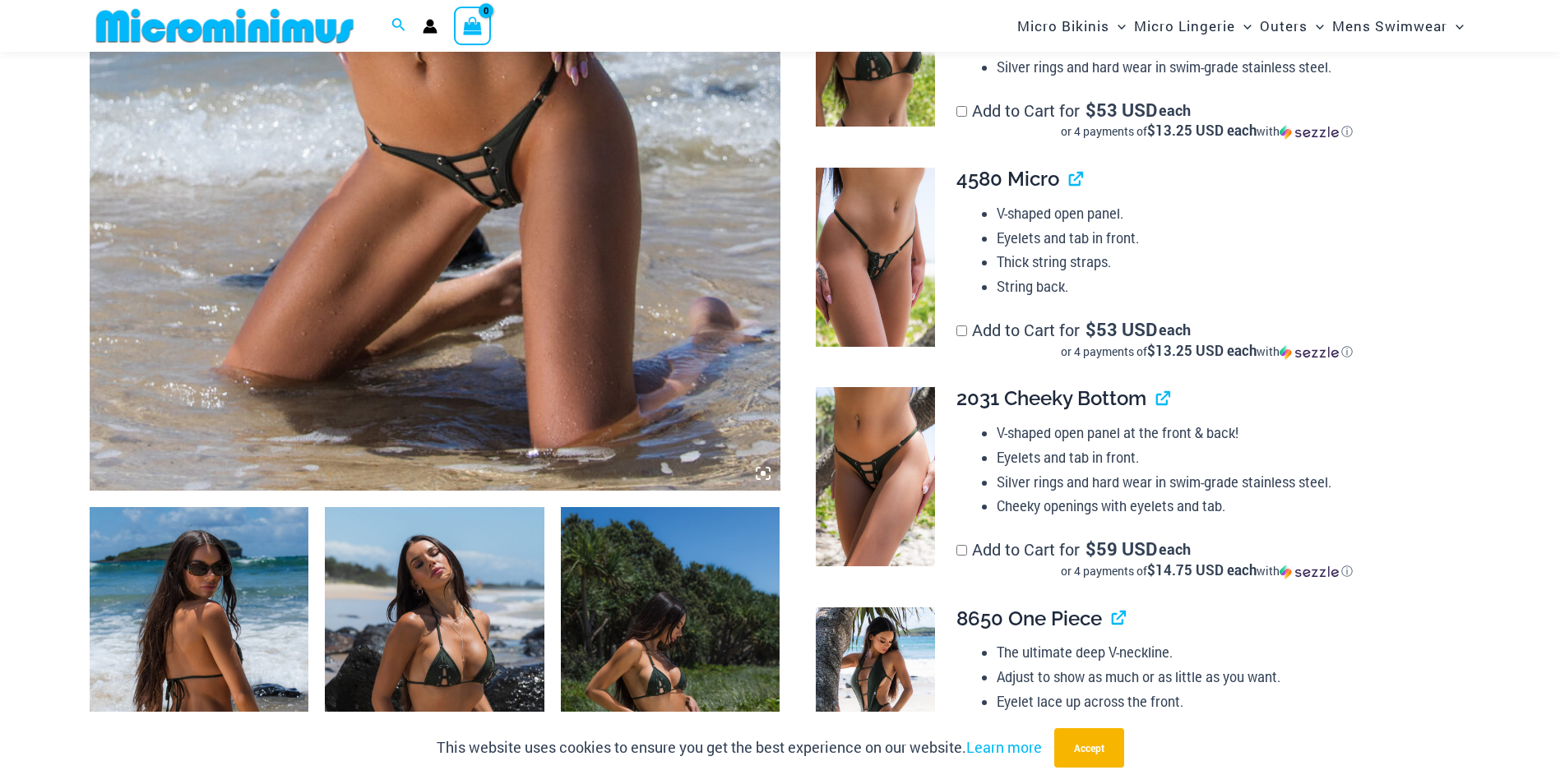
scroll to position [715, 0]
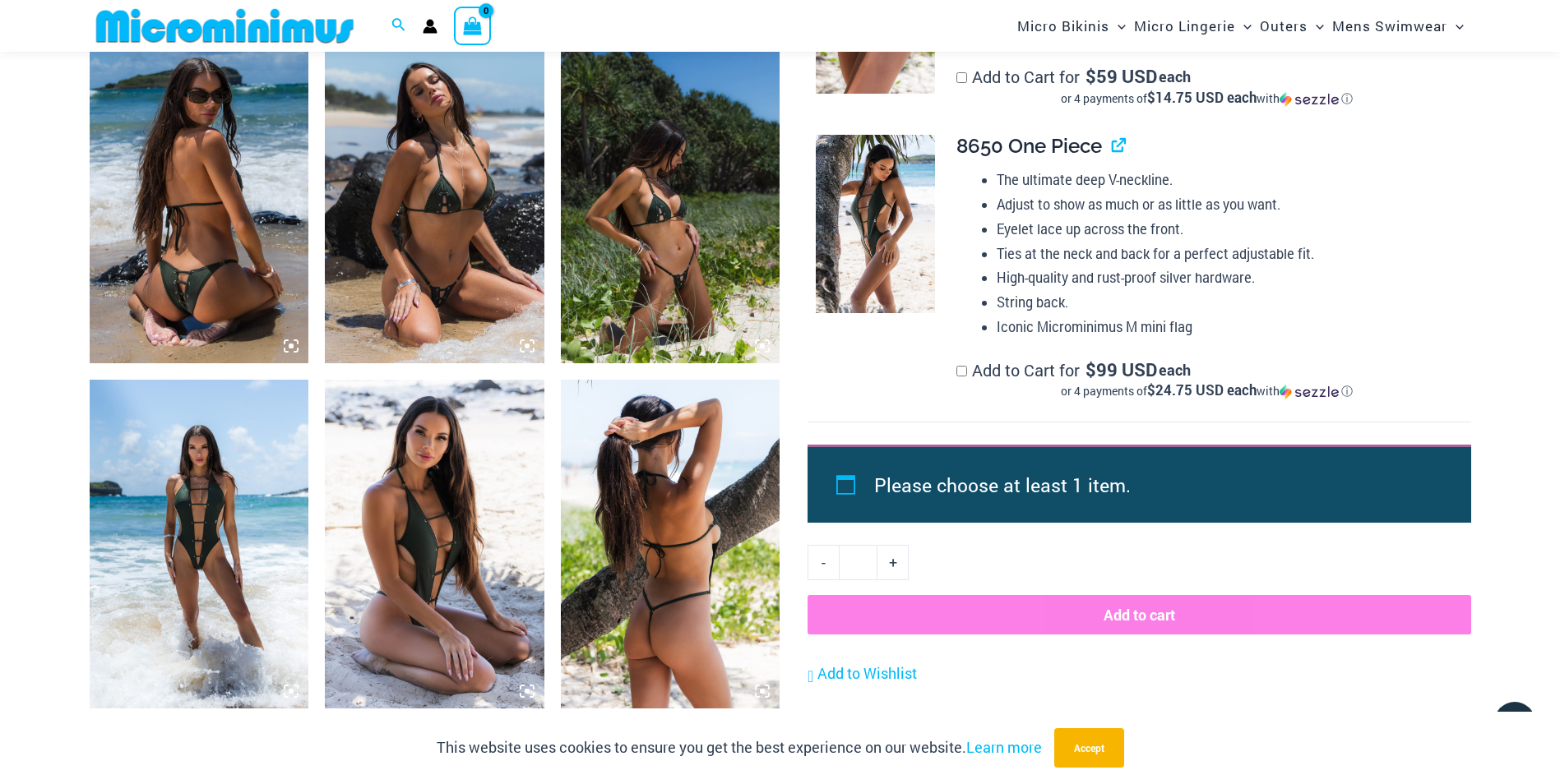
scroll to position [1171, 0]
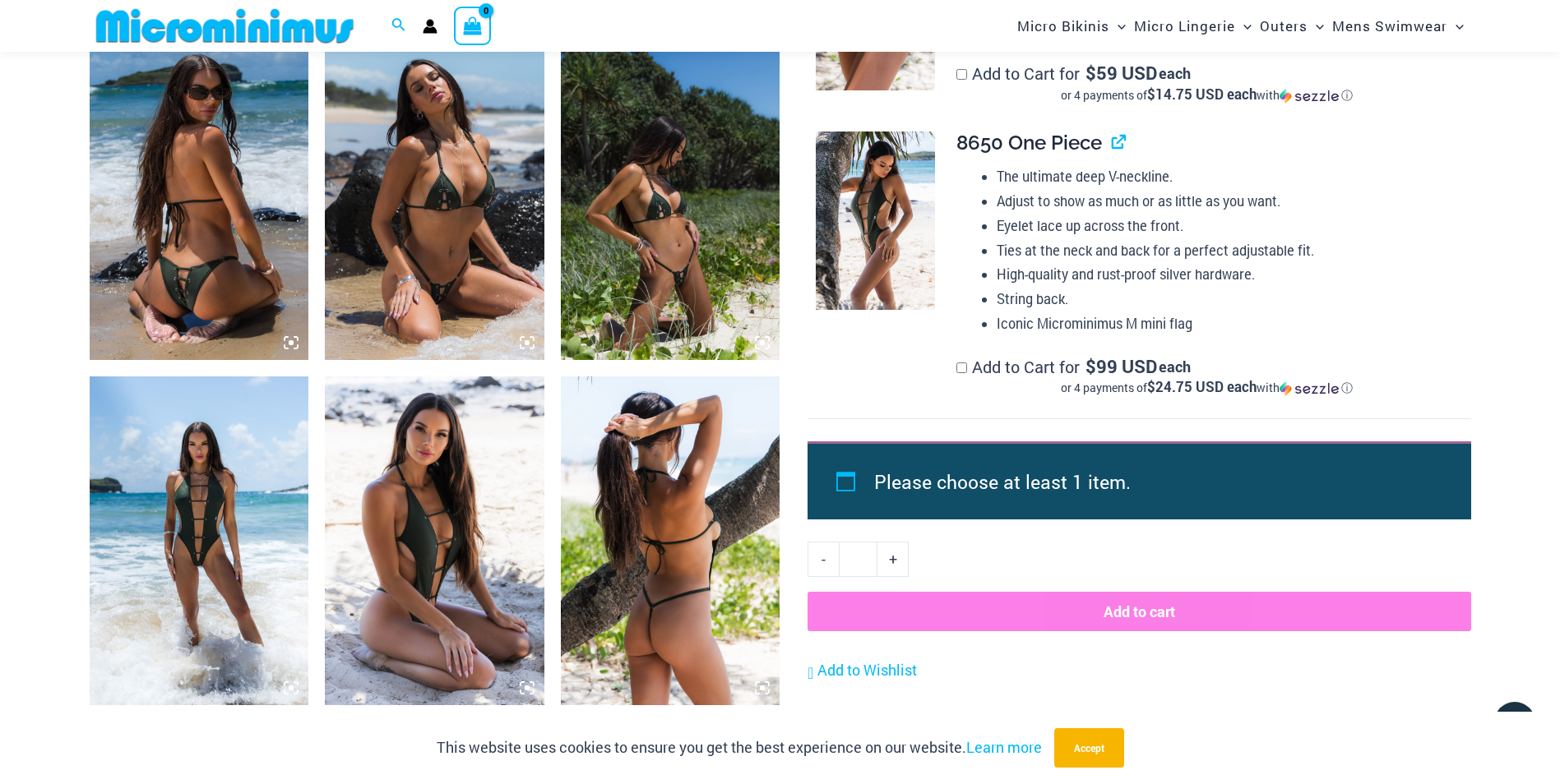
click at [448, 285] on img at bounding box center [434, 196] width 220 height 329
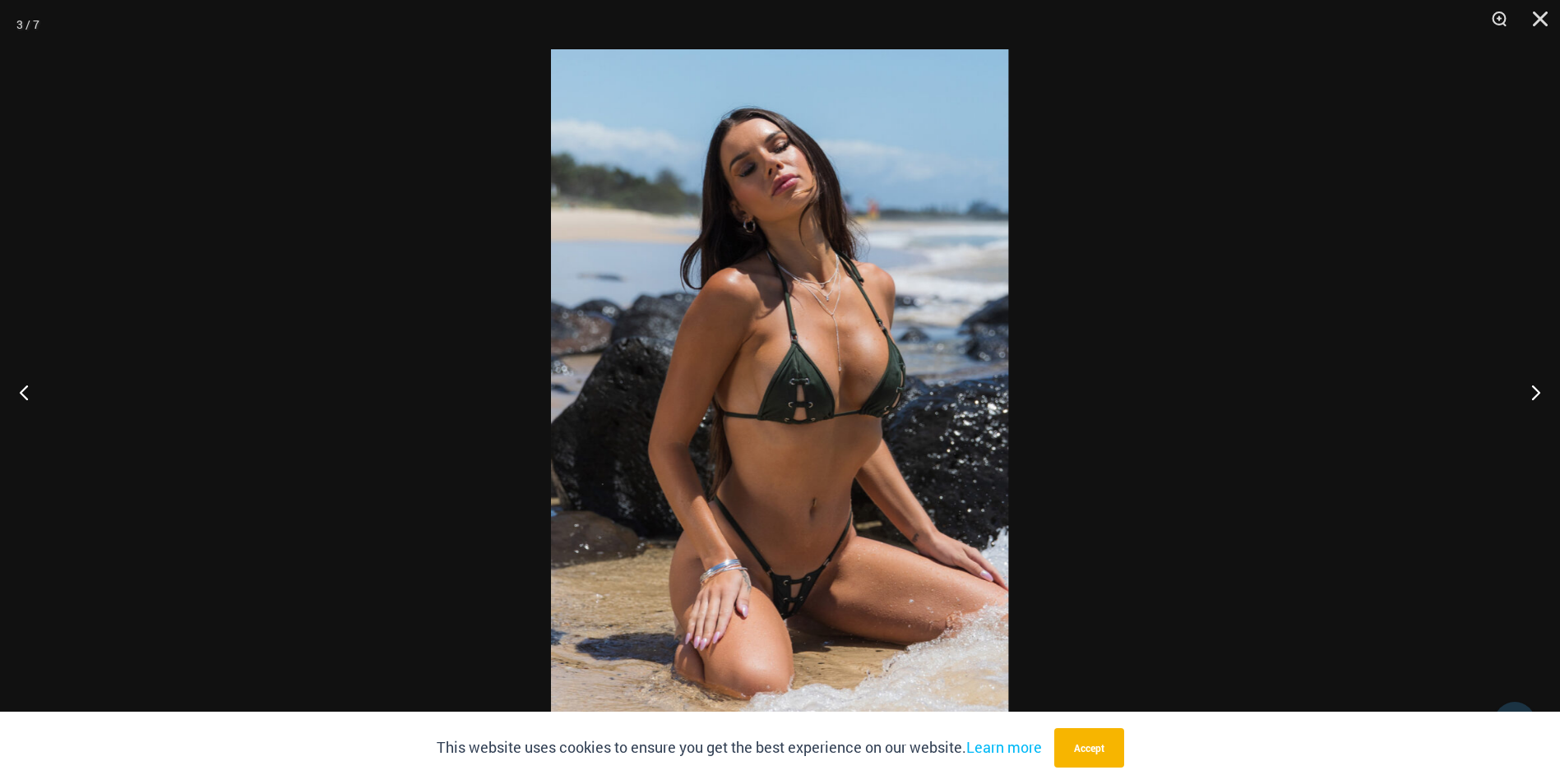
click at [1178, 311] on div at bounding box center [780, 392] width 1560 height 784
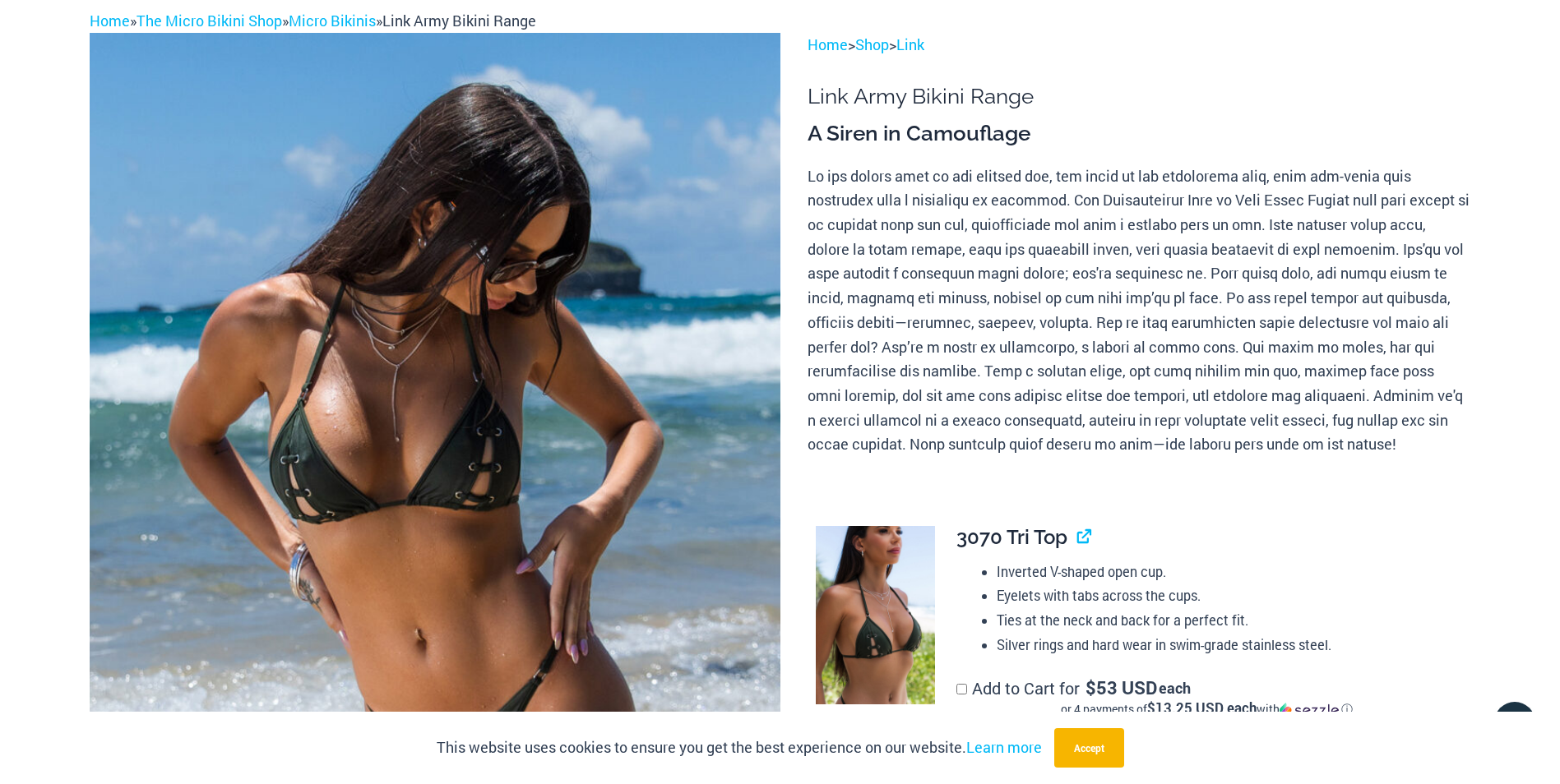
scroll to position [0, 0]
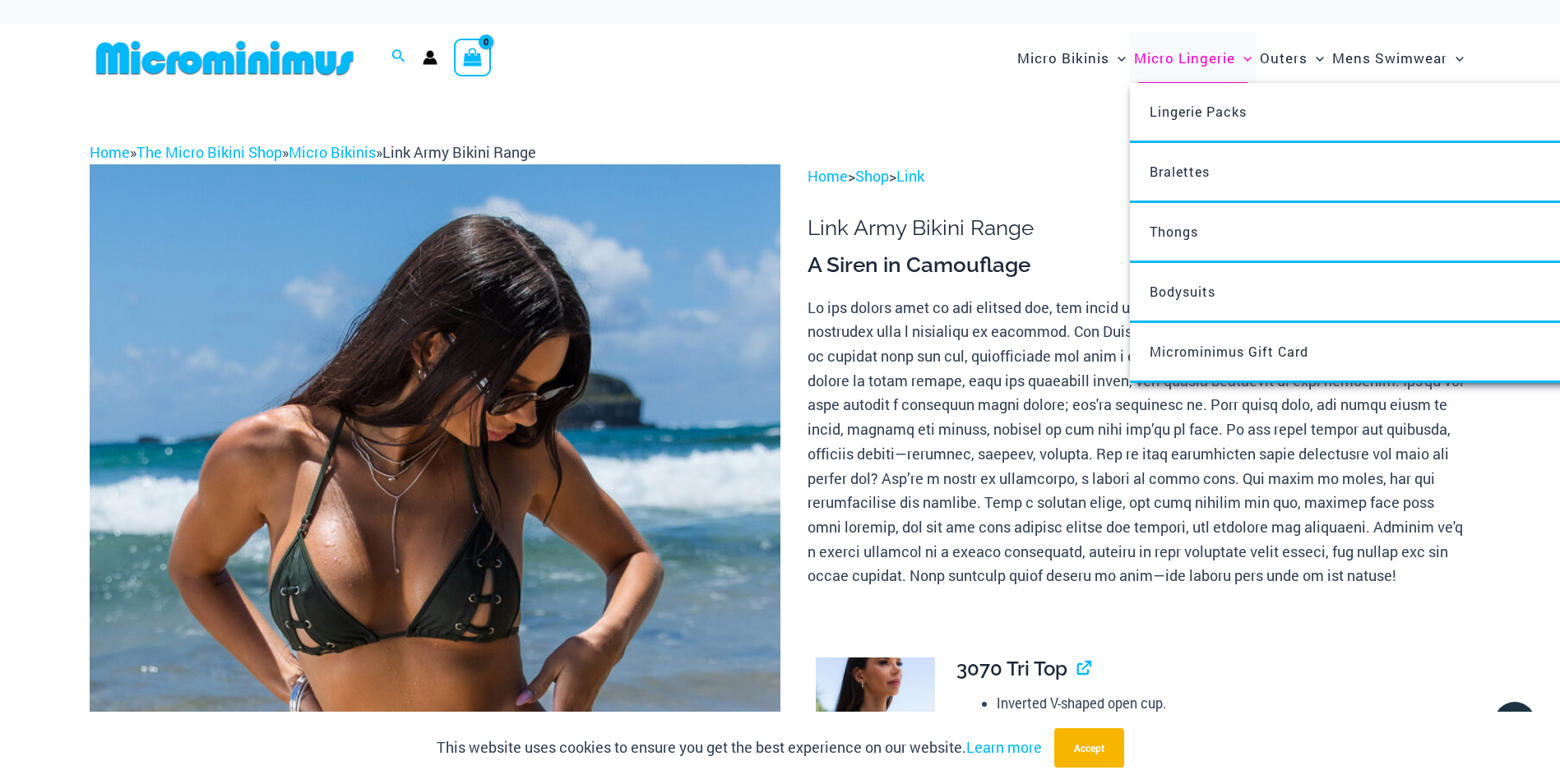
click at [1176, 52] on span "Micro Lingerie" at bounding box center [1185, 57] width 101 height 42
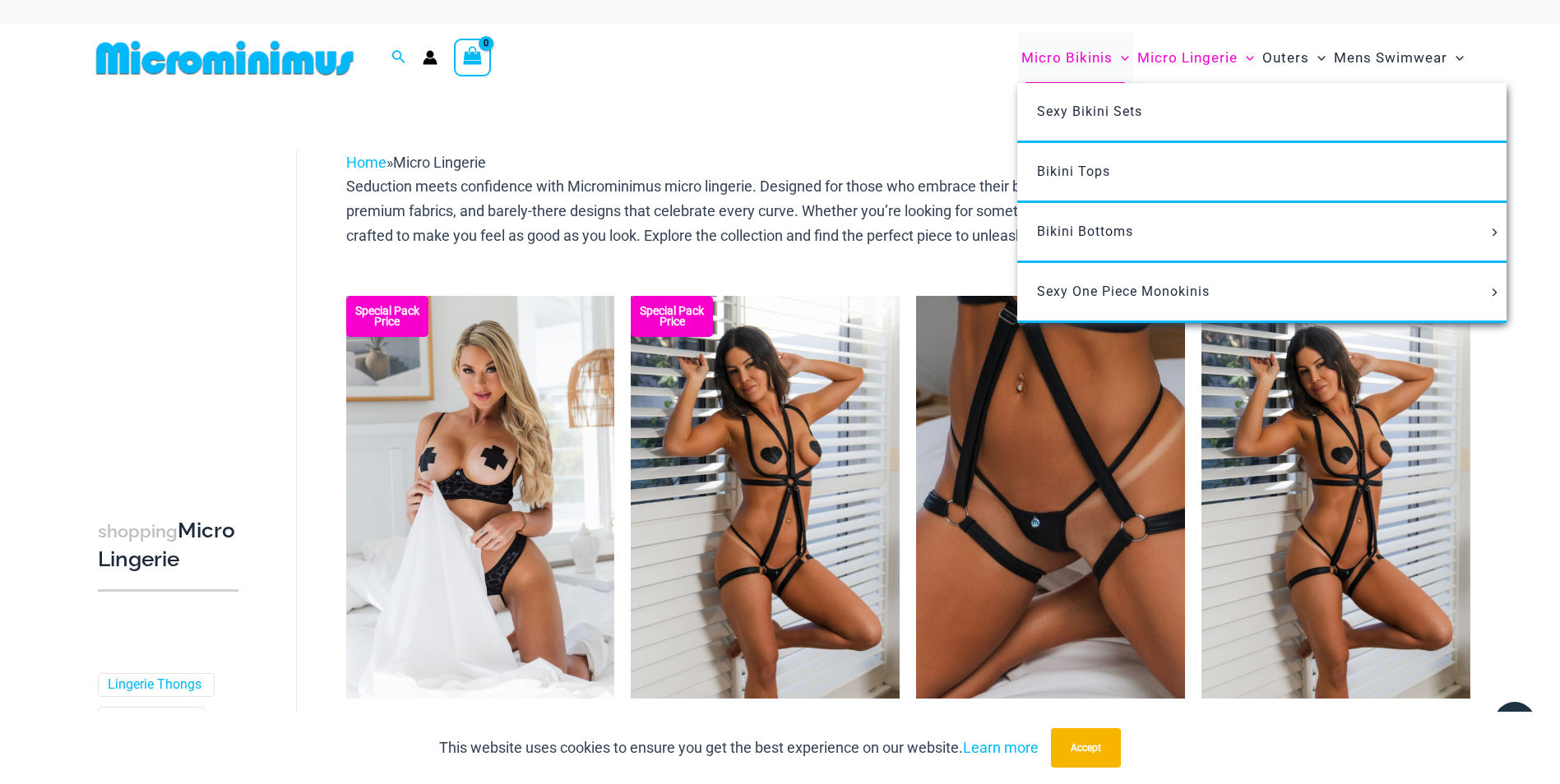
click at [1083, 55] on span "Micro Bikinis" at bounding box center [1067, 57] width 91 height 42
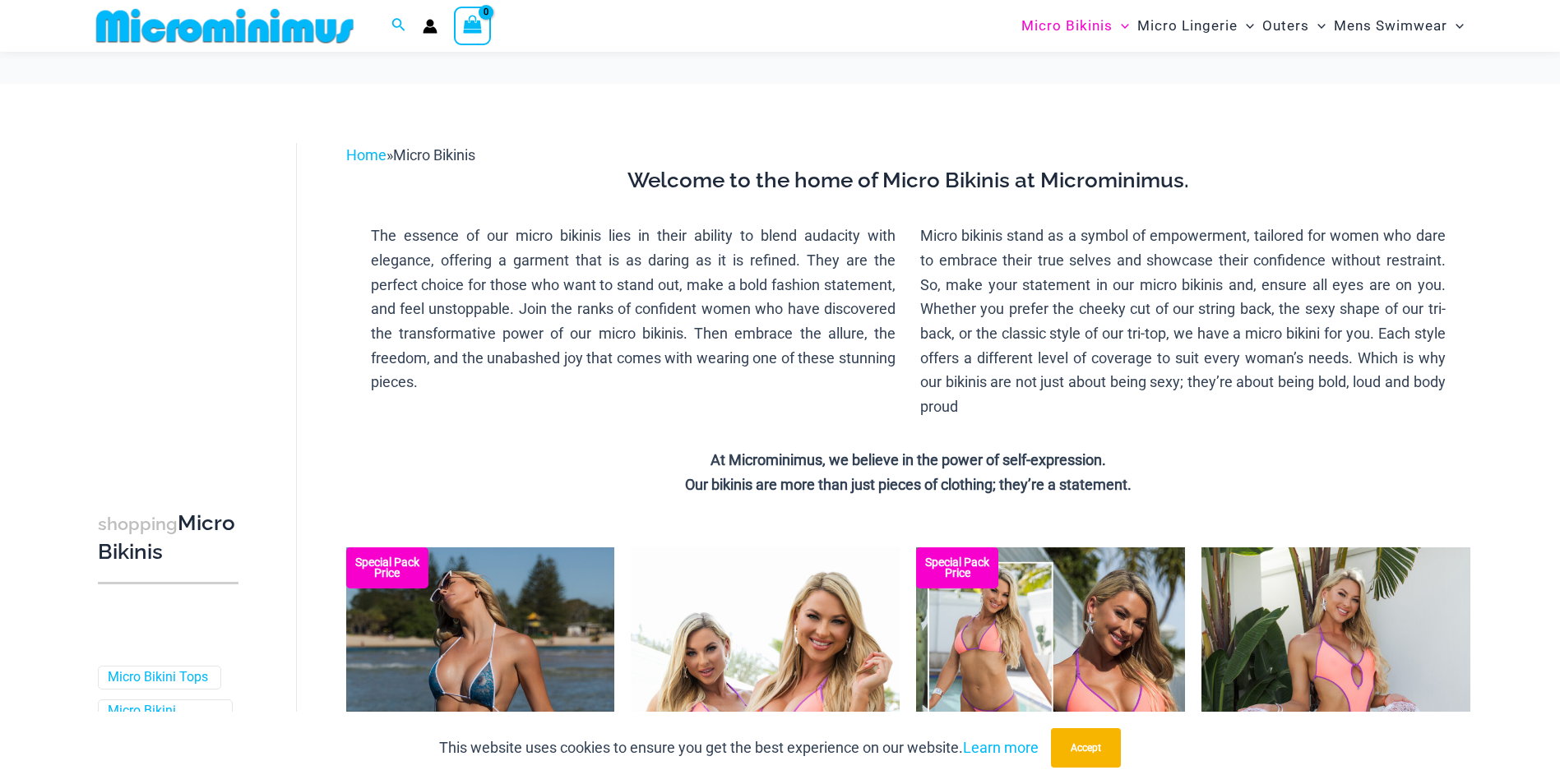
scroll to position [671, 0]
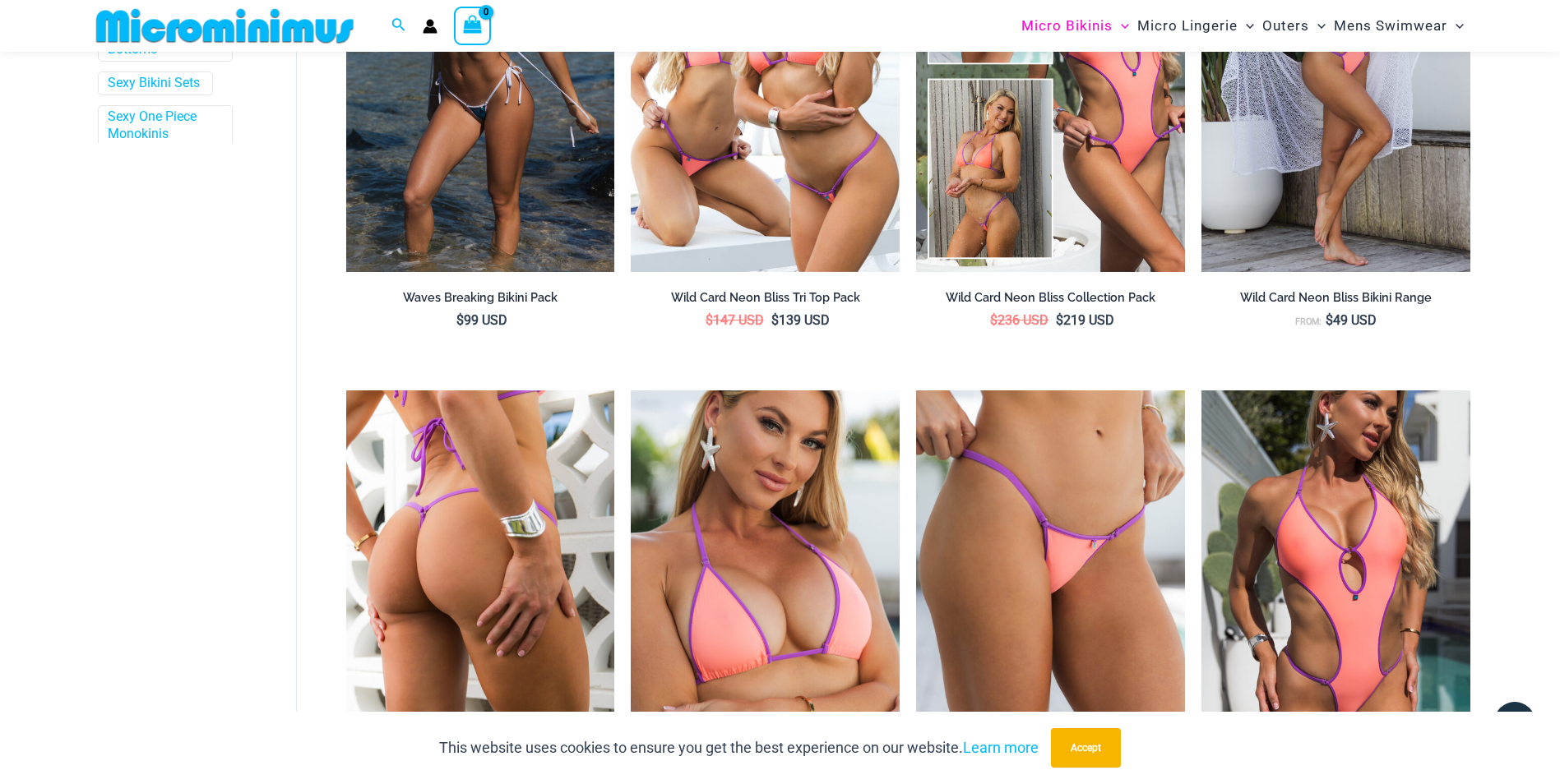
click at [570, 519] on img at bounding box center [481, 591] width 269 height 402
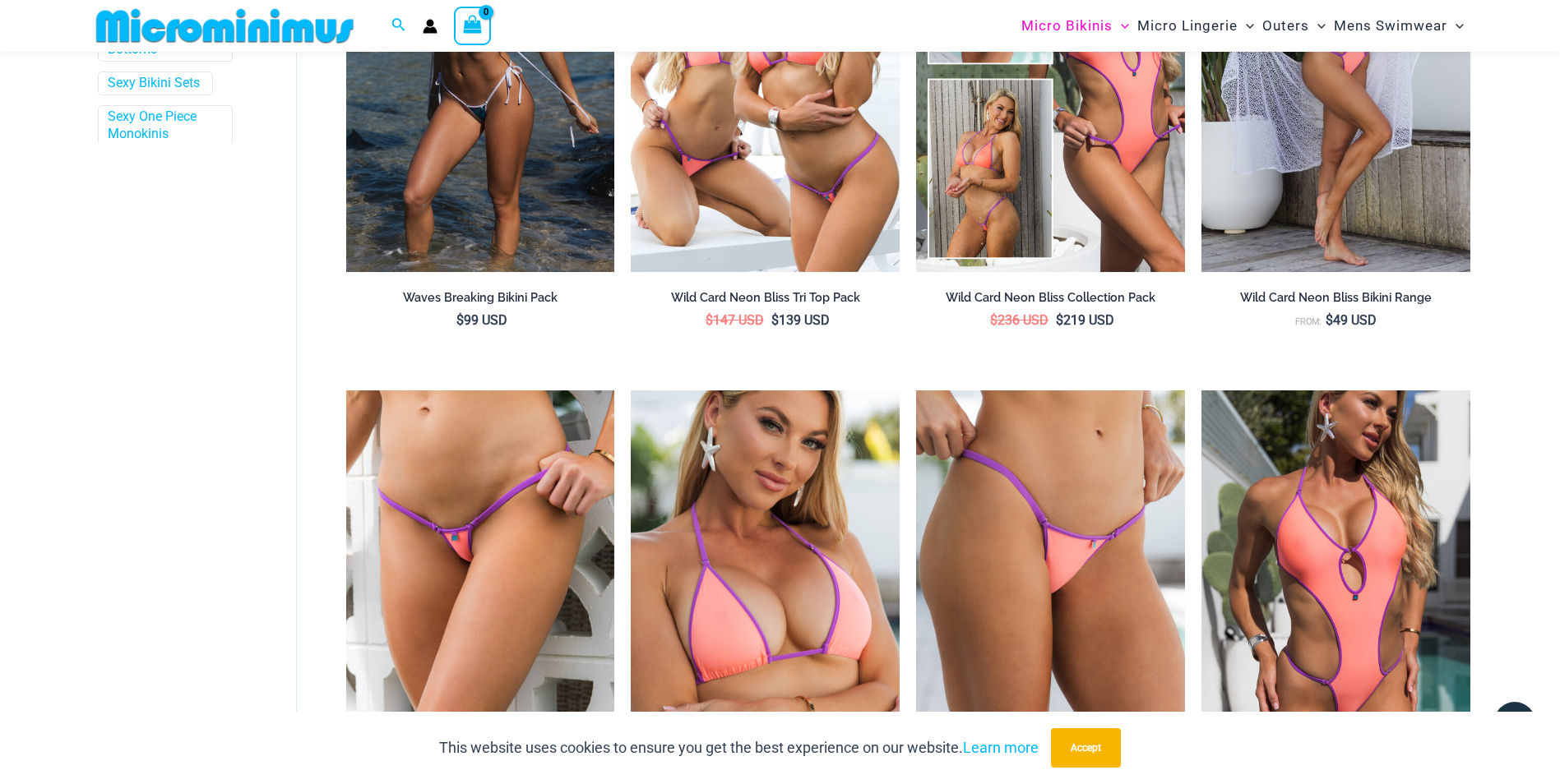
scroll to position [1356, 0]
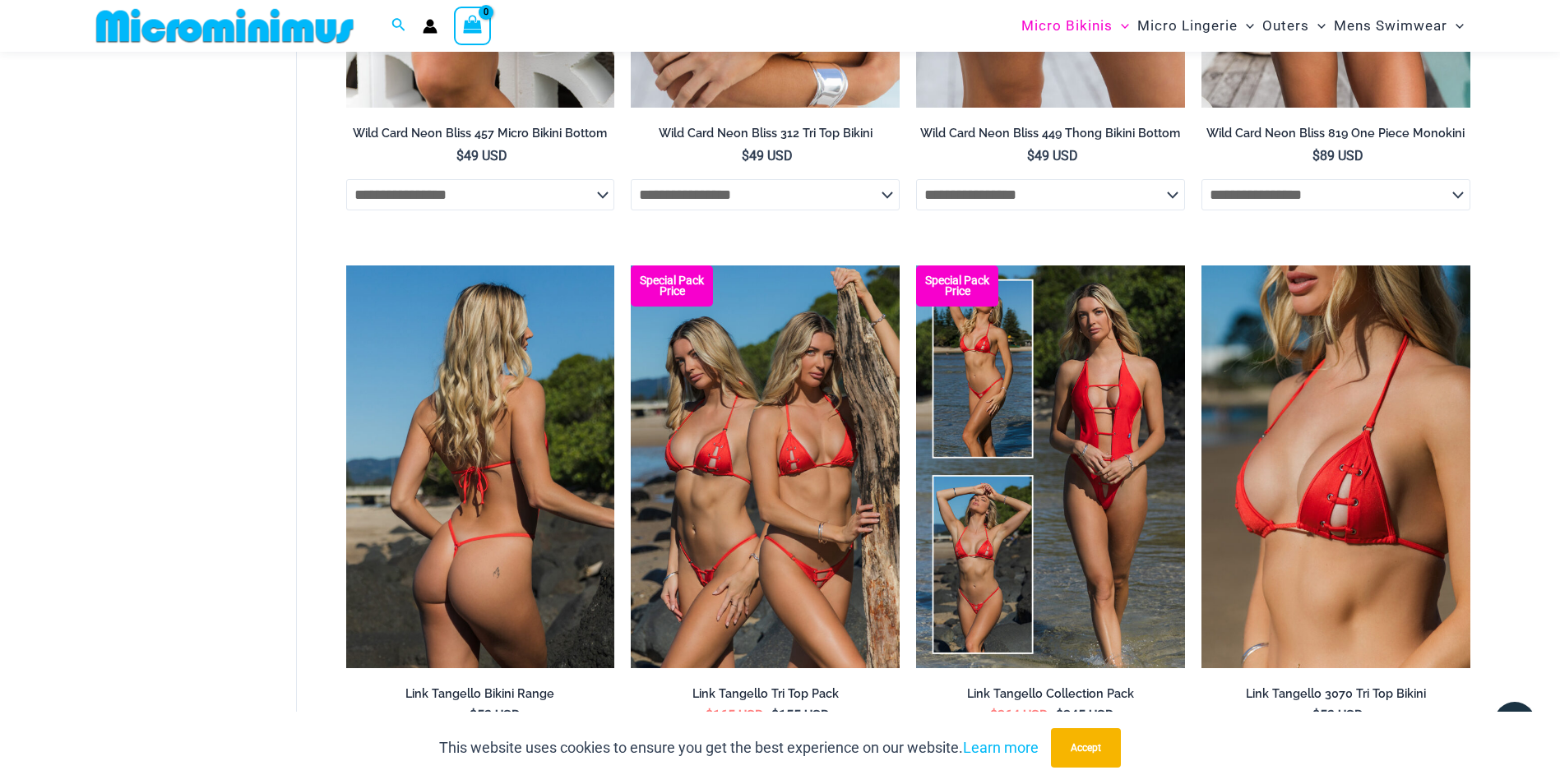
click at [538, 529] on img at bounding box center [481, 467] width 269 height 402
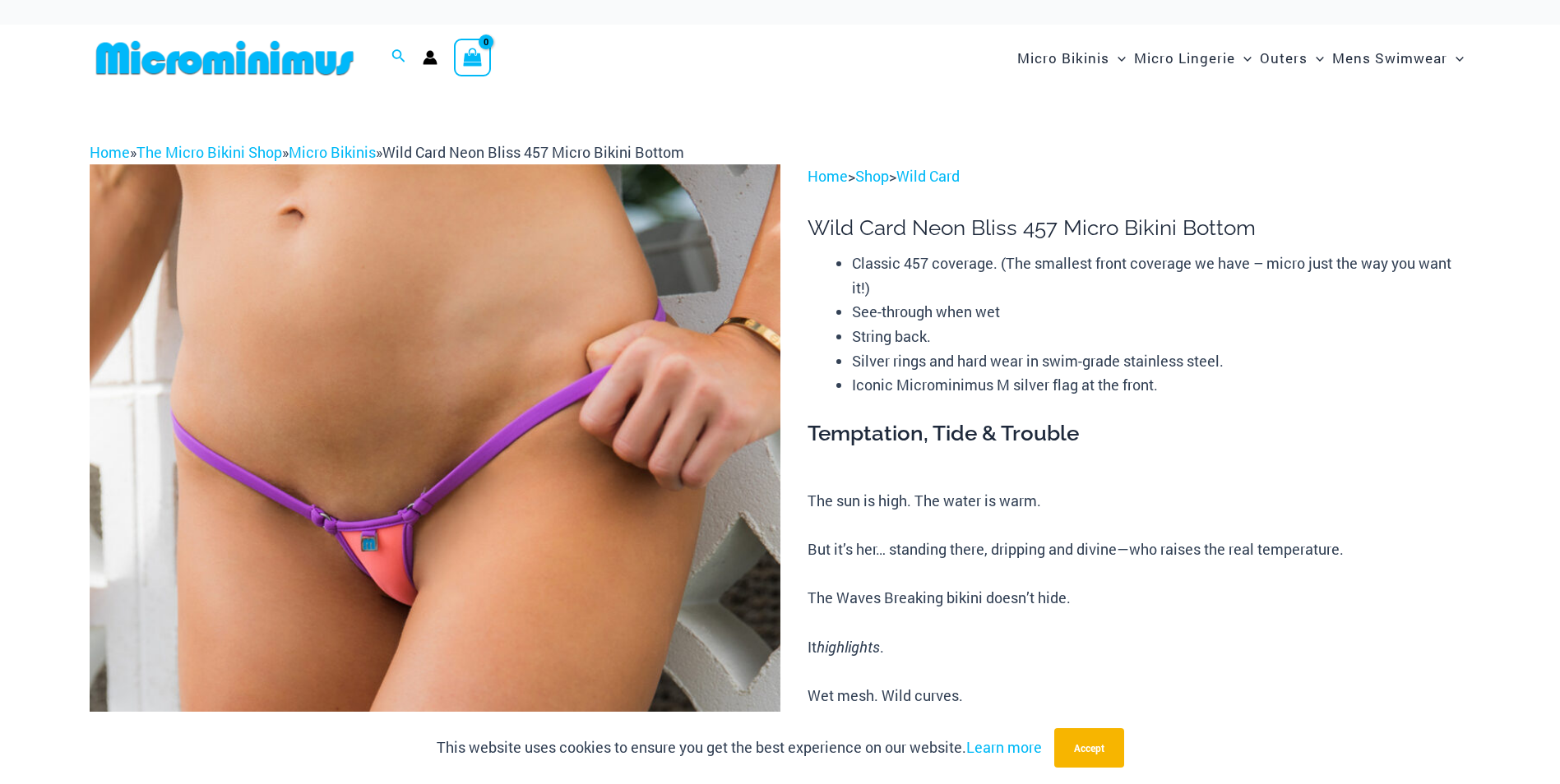
click at [493, 554] on img at bounding box center [435, 682] width 690 height 1036
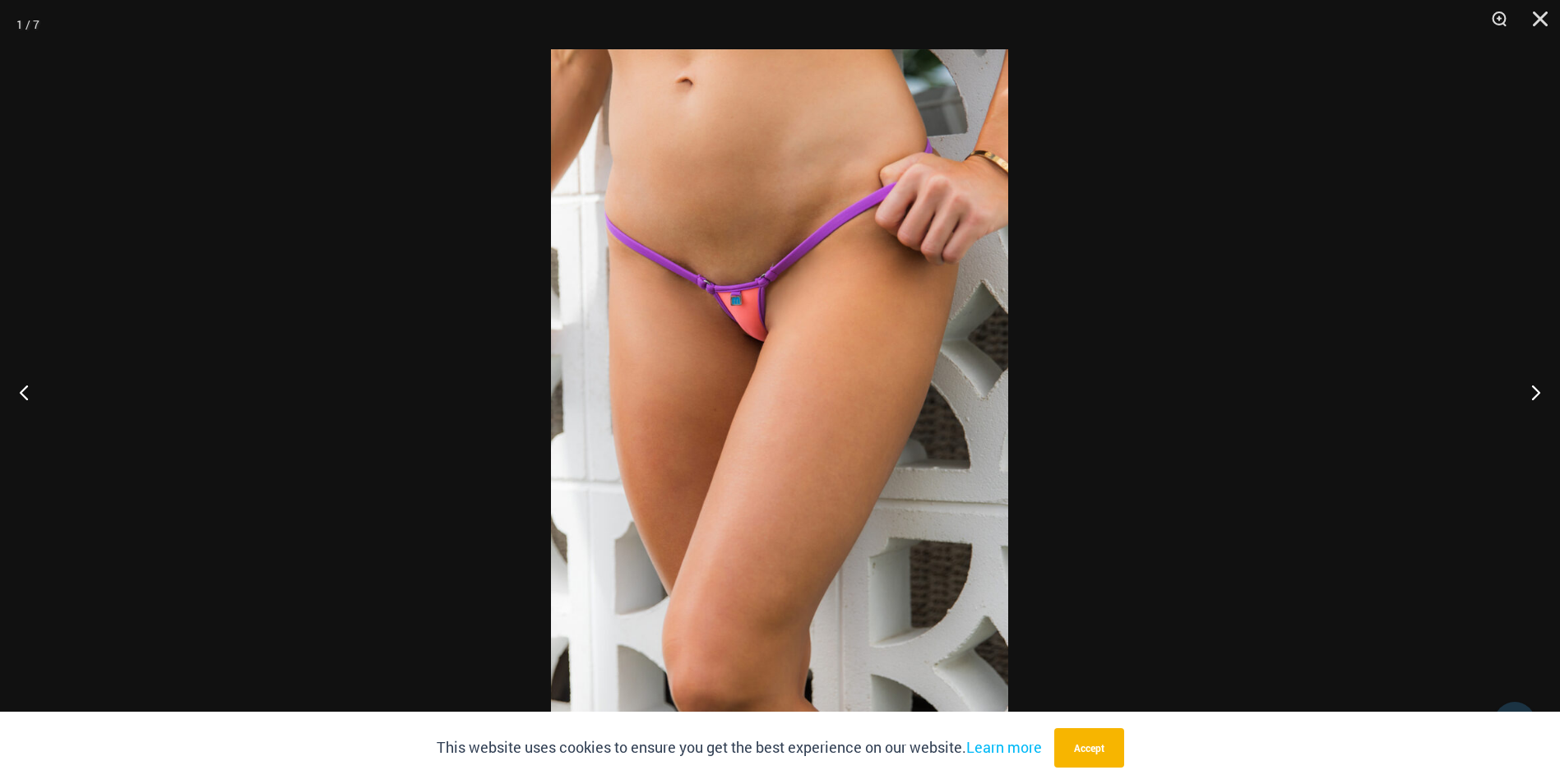
click at [1186, 259] on div at bounding box center [780, 392] width 1560 height 784
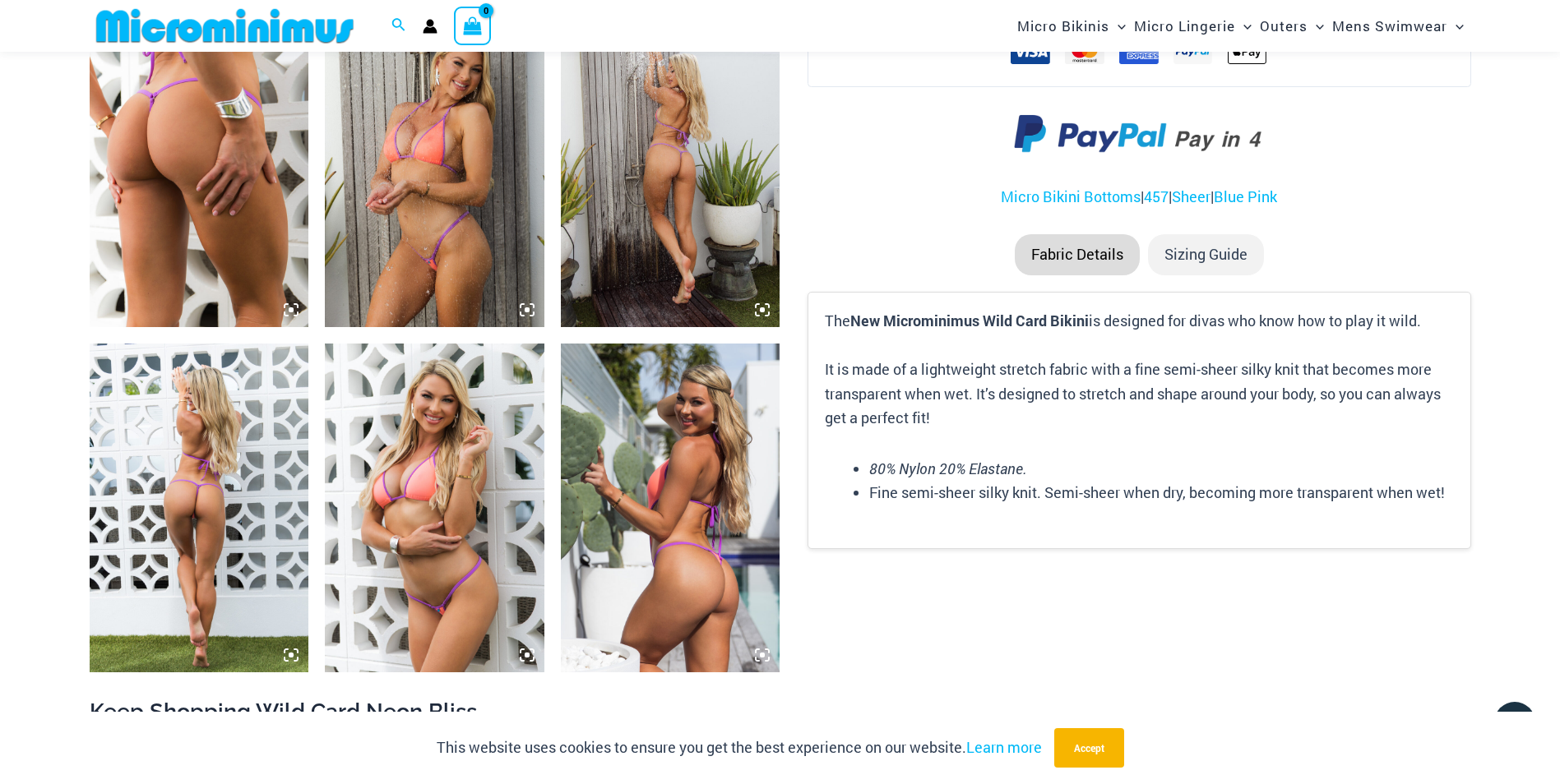
scroll to position [1201, 0]
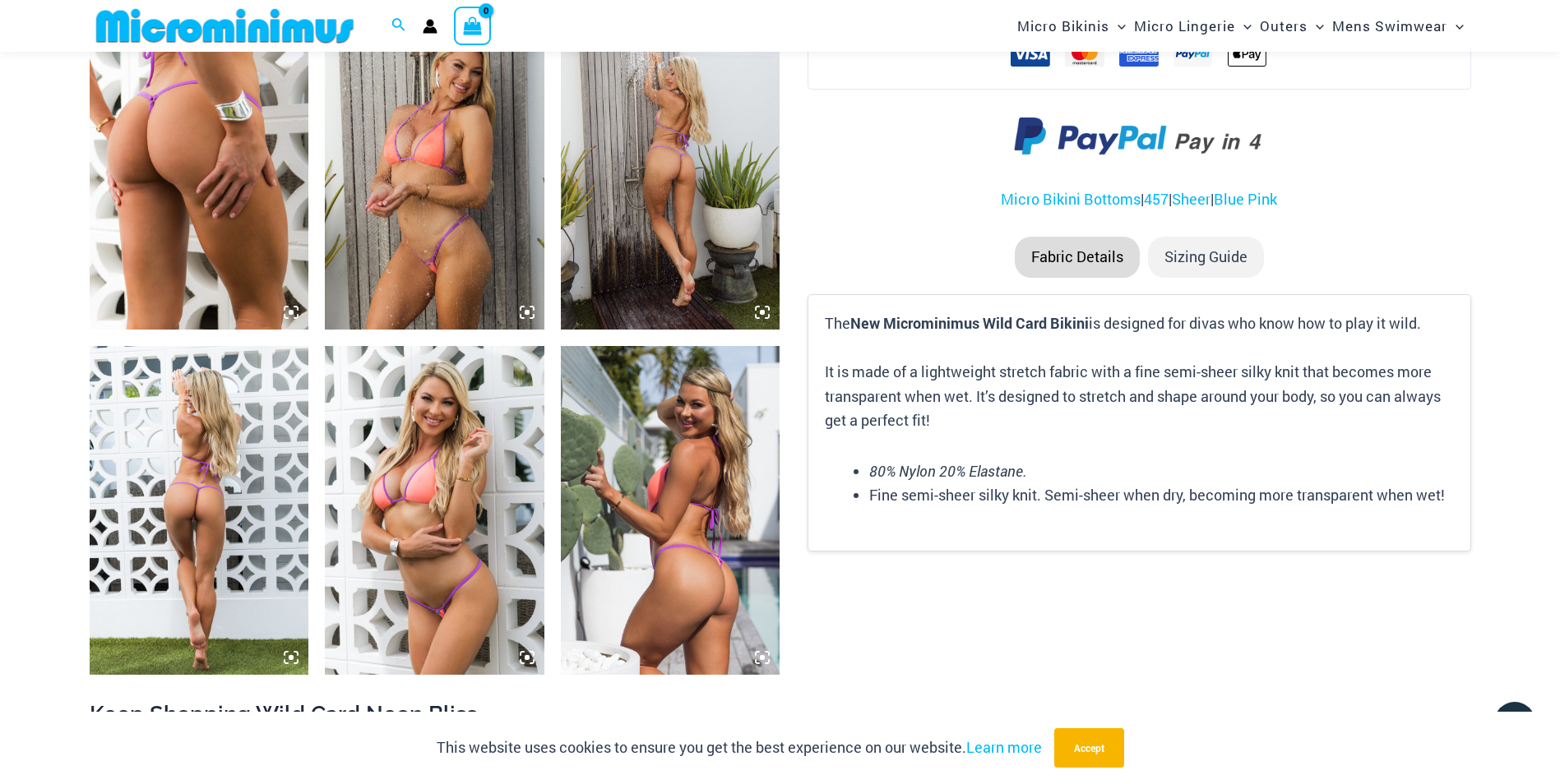
click at [189, 520] on img at bounding box center [200, 510] width 220 height 329
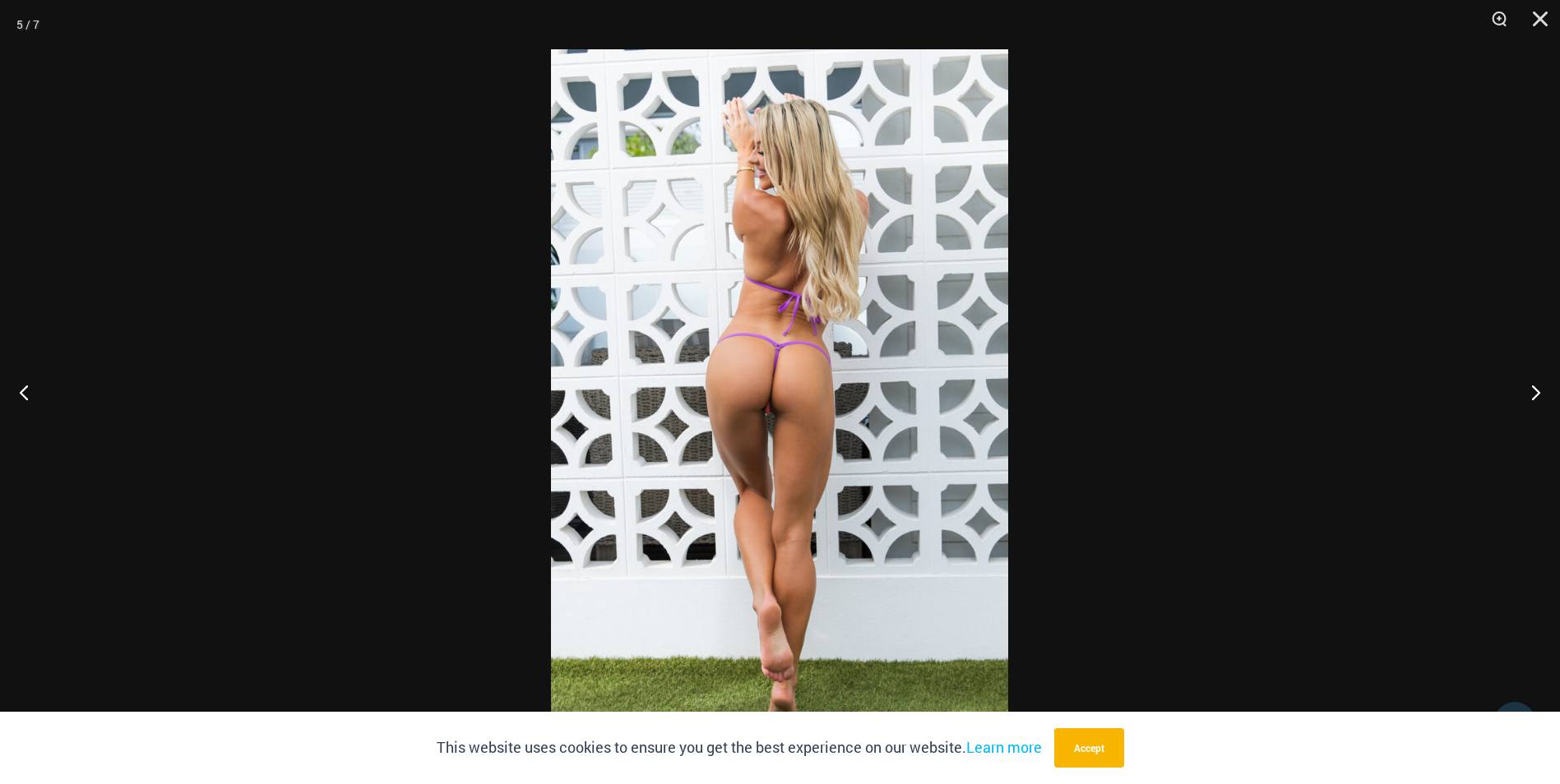
click at [1146, 280] on div at bounding box center [780, 392] width 1560 height 784
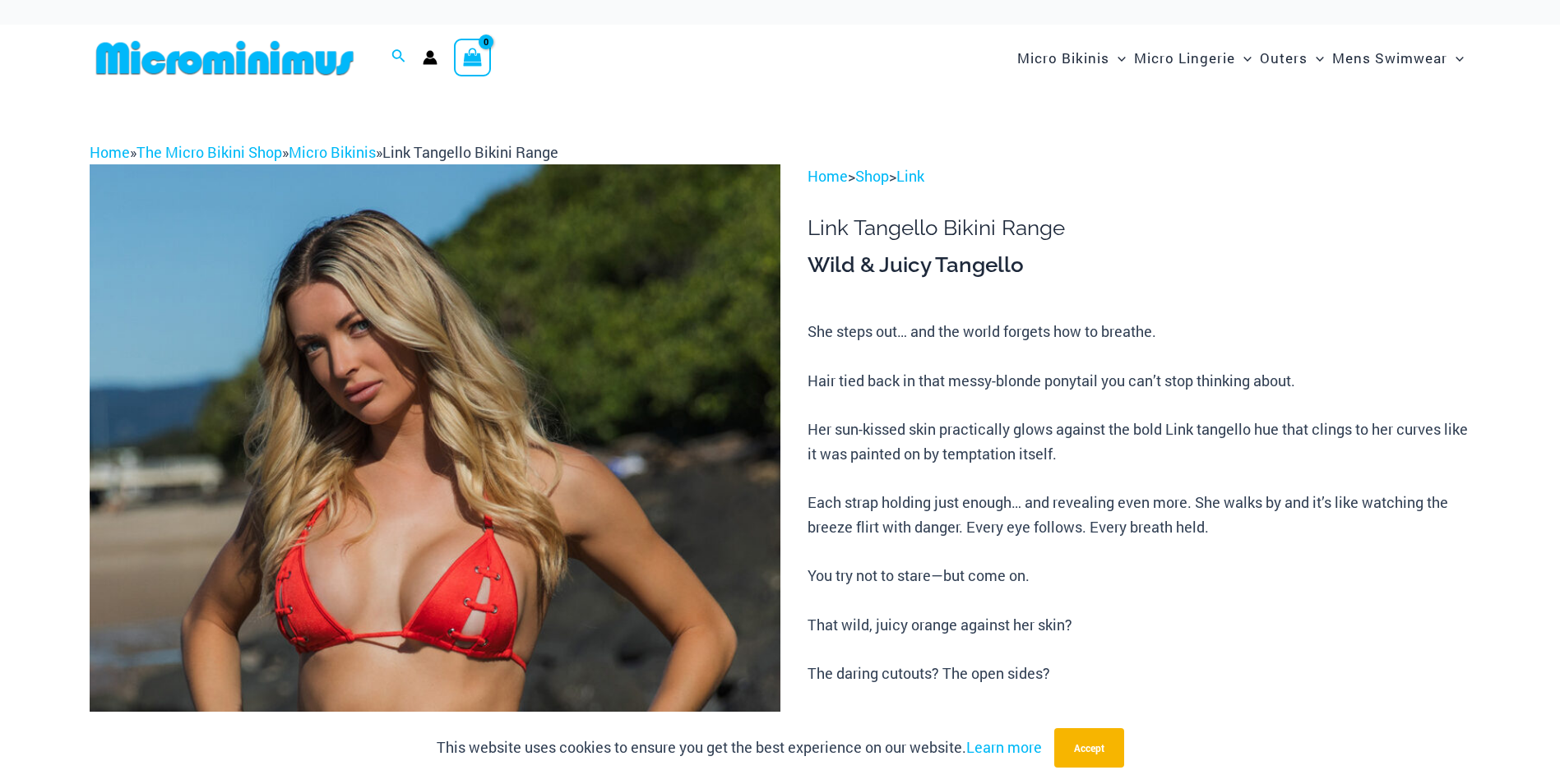
click at [501, 549] on img at bounding box center [435, 682] width 690 height 1036
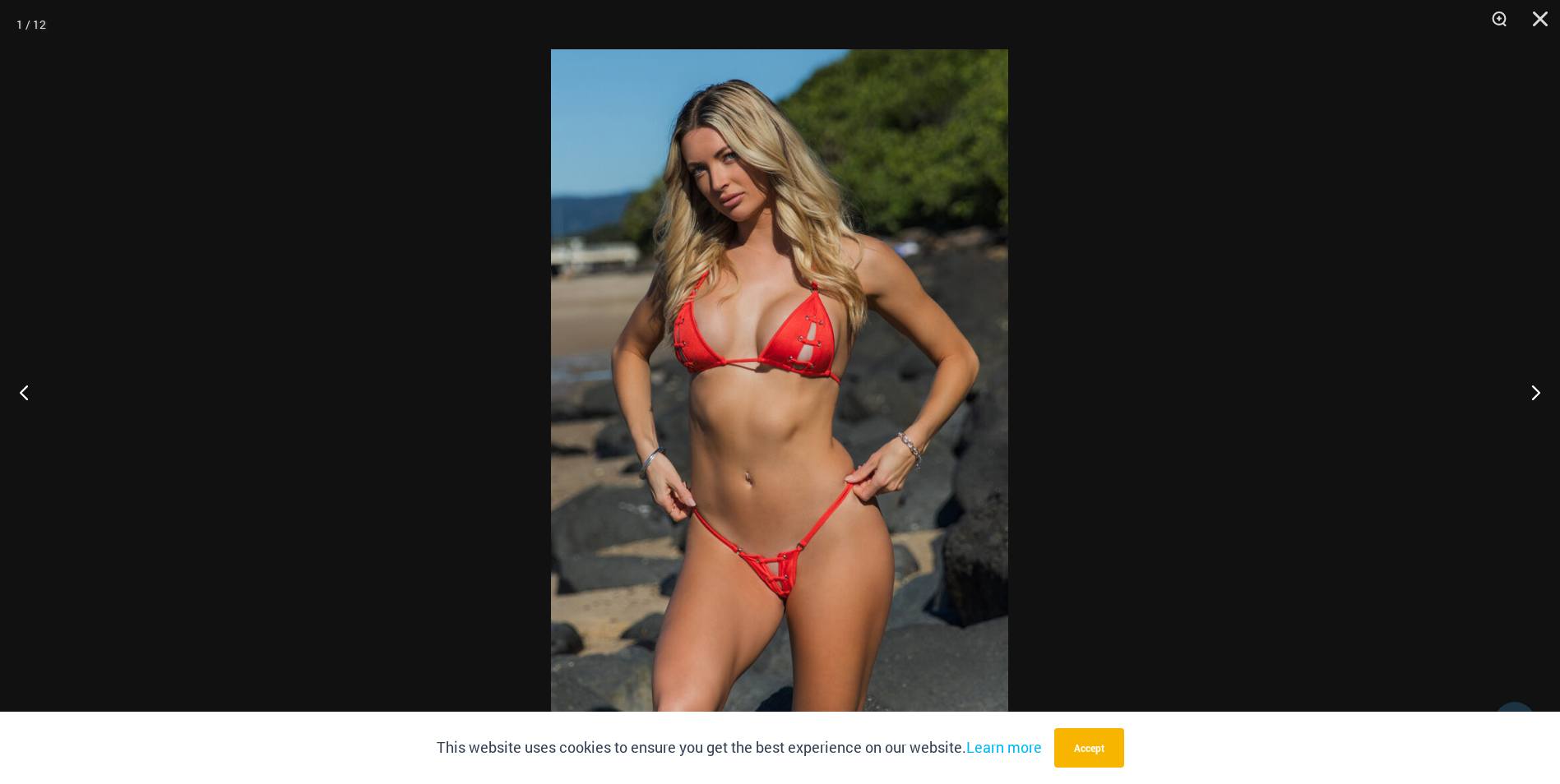
click at [1262, 325] on div at bounding box center [780, 392] width 1560 height 784
click at [1147, 368] on div at bounding box center [780, 392] width 1560 height 784
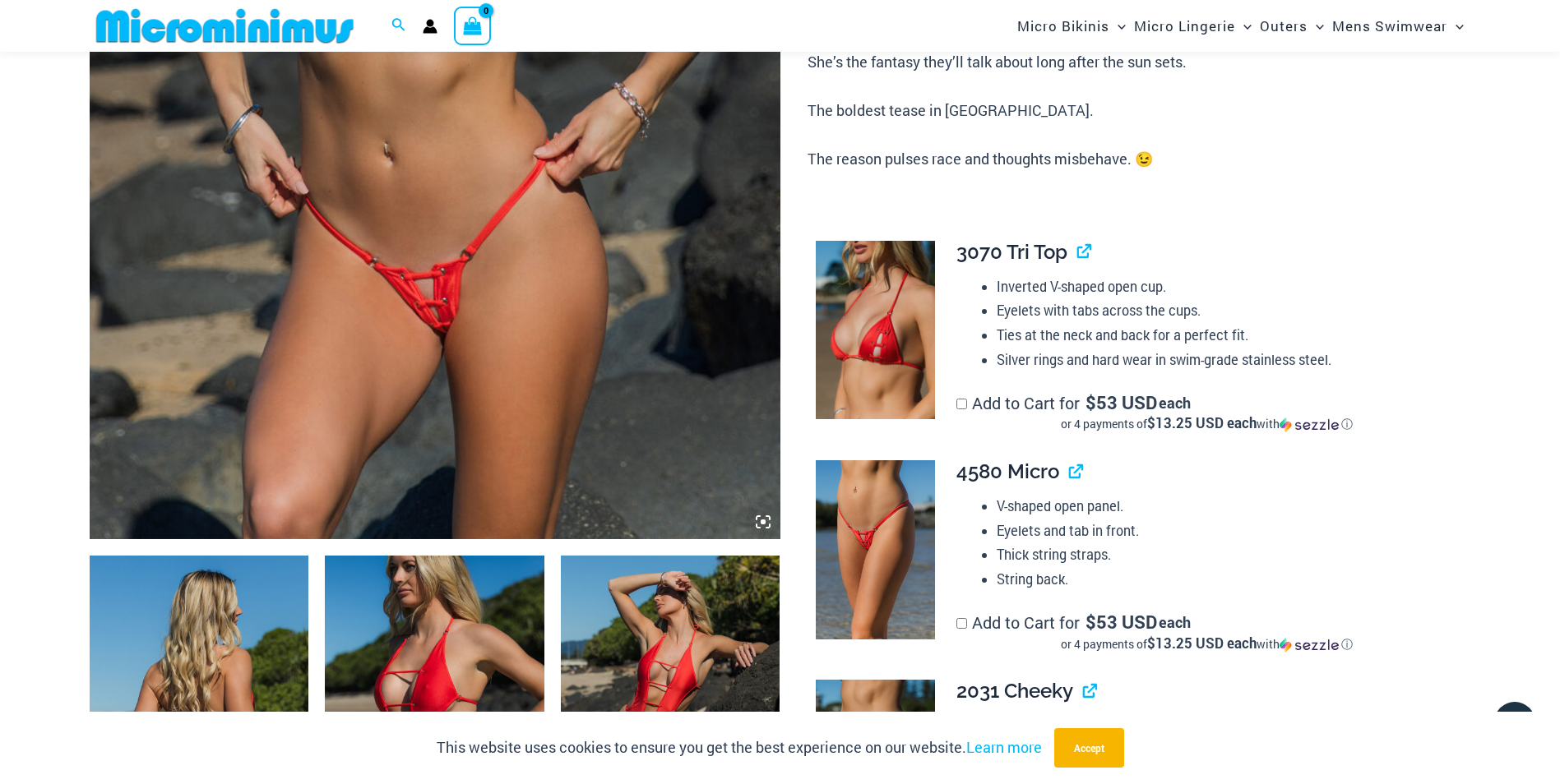
scroll to position [1332, 0]
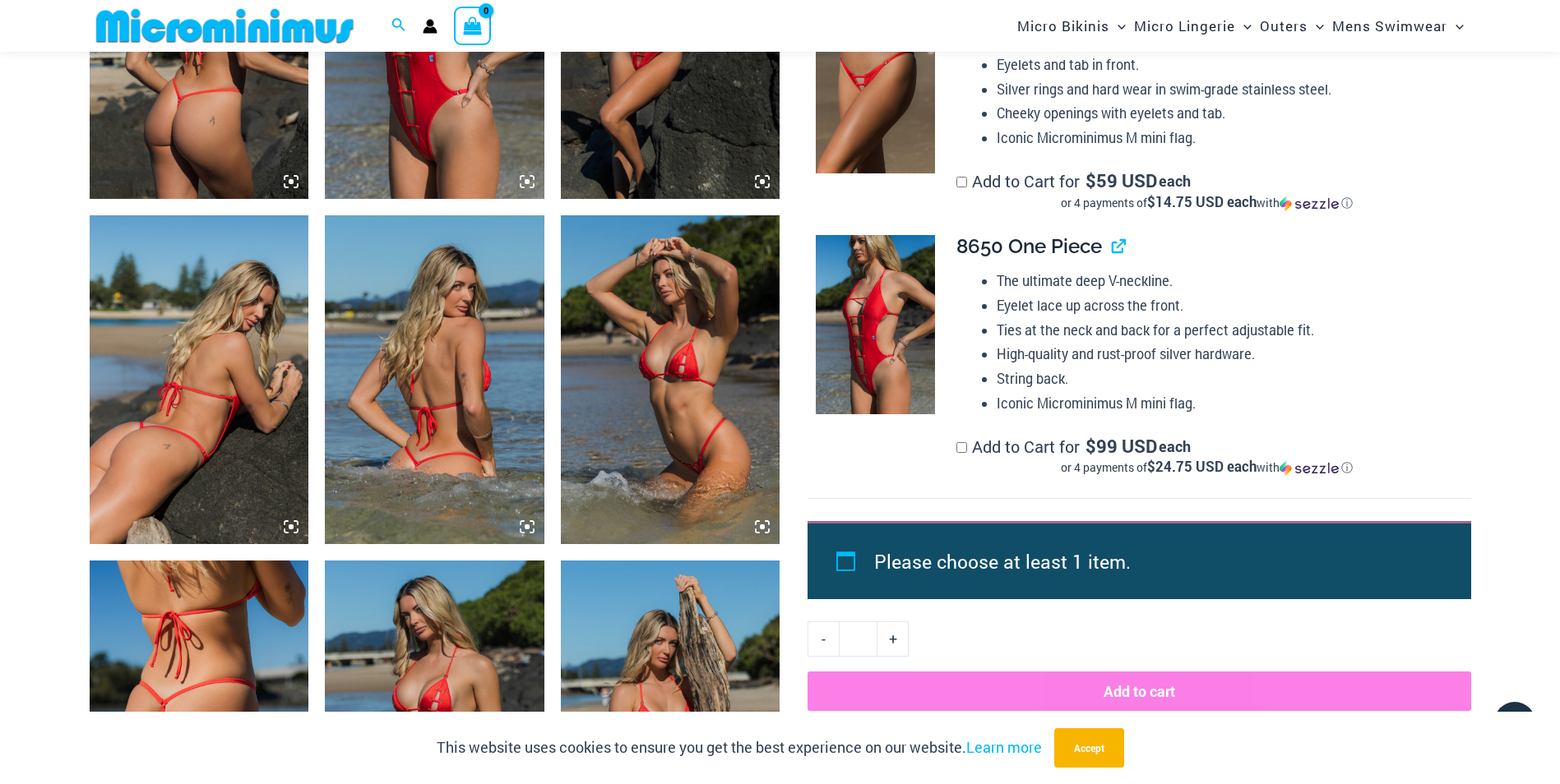
click at [440, 113] on img at bounding box center [434, 35] width 220 height 329
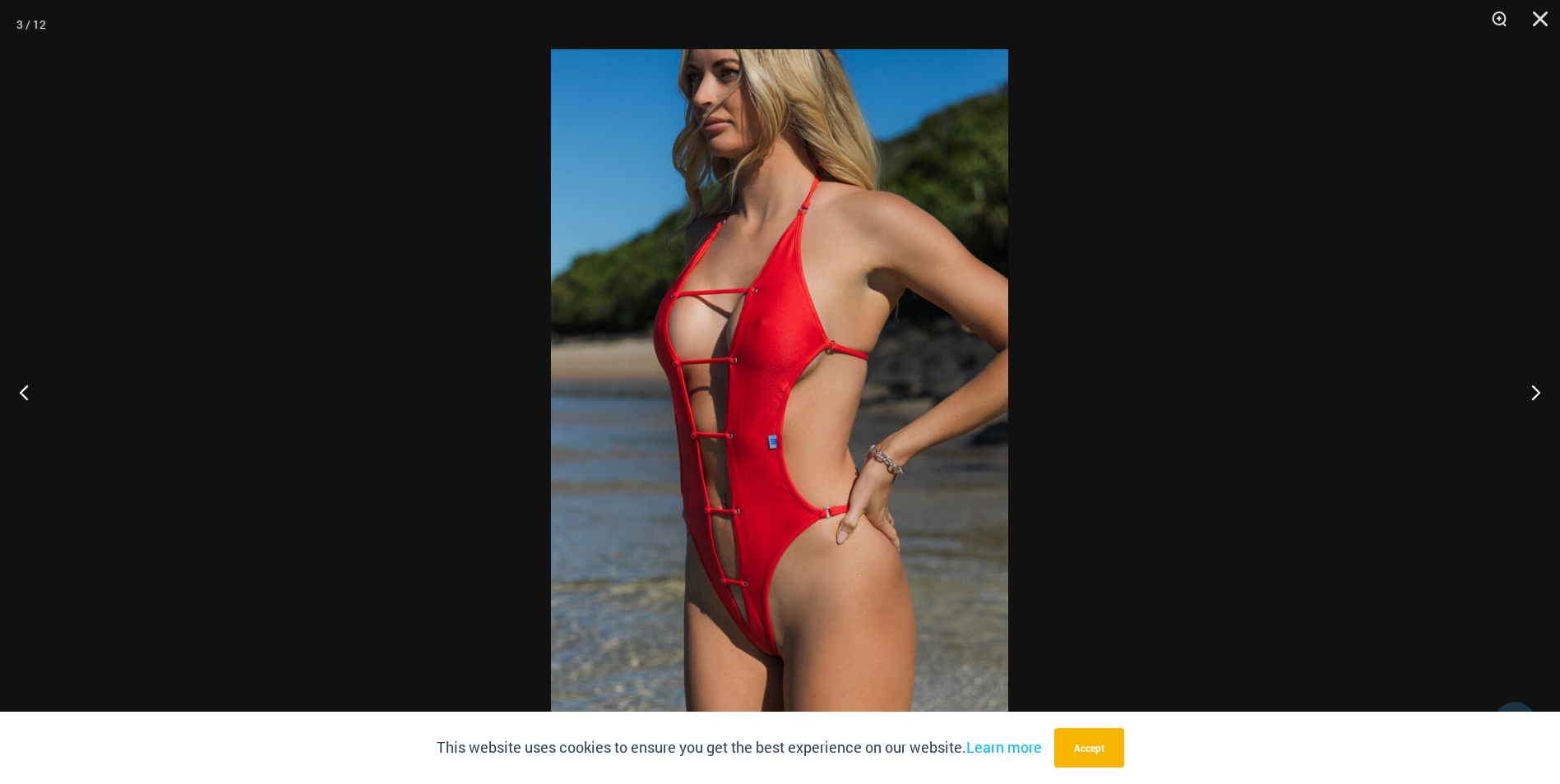
click at [648, 586] on img at bounding box center [780, 392] width 457 height 685
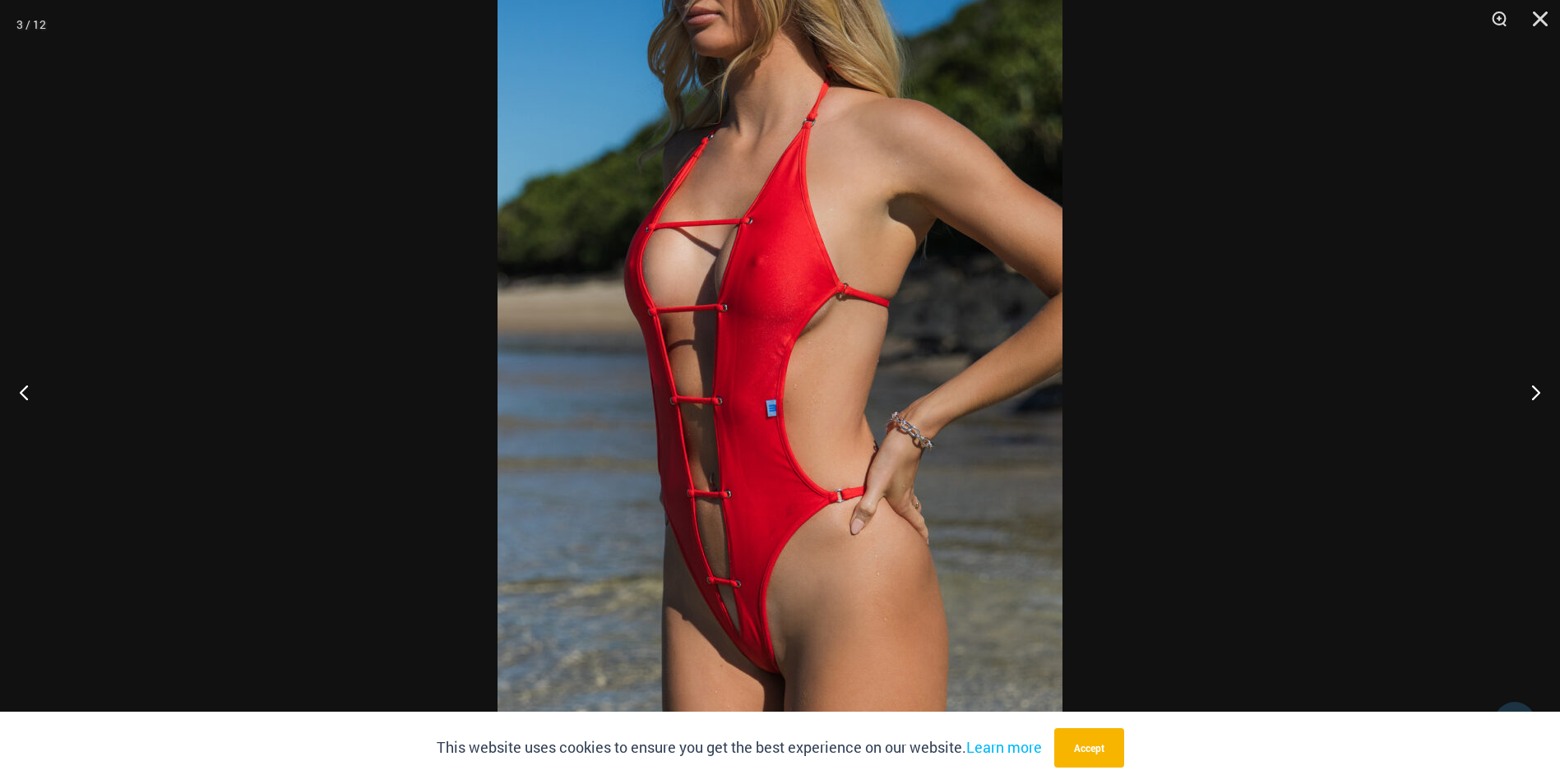
click at [397, 415] on div at bounding box center [780, 392] width 1560 height 784
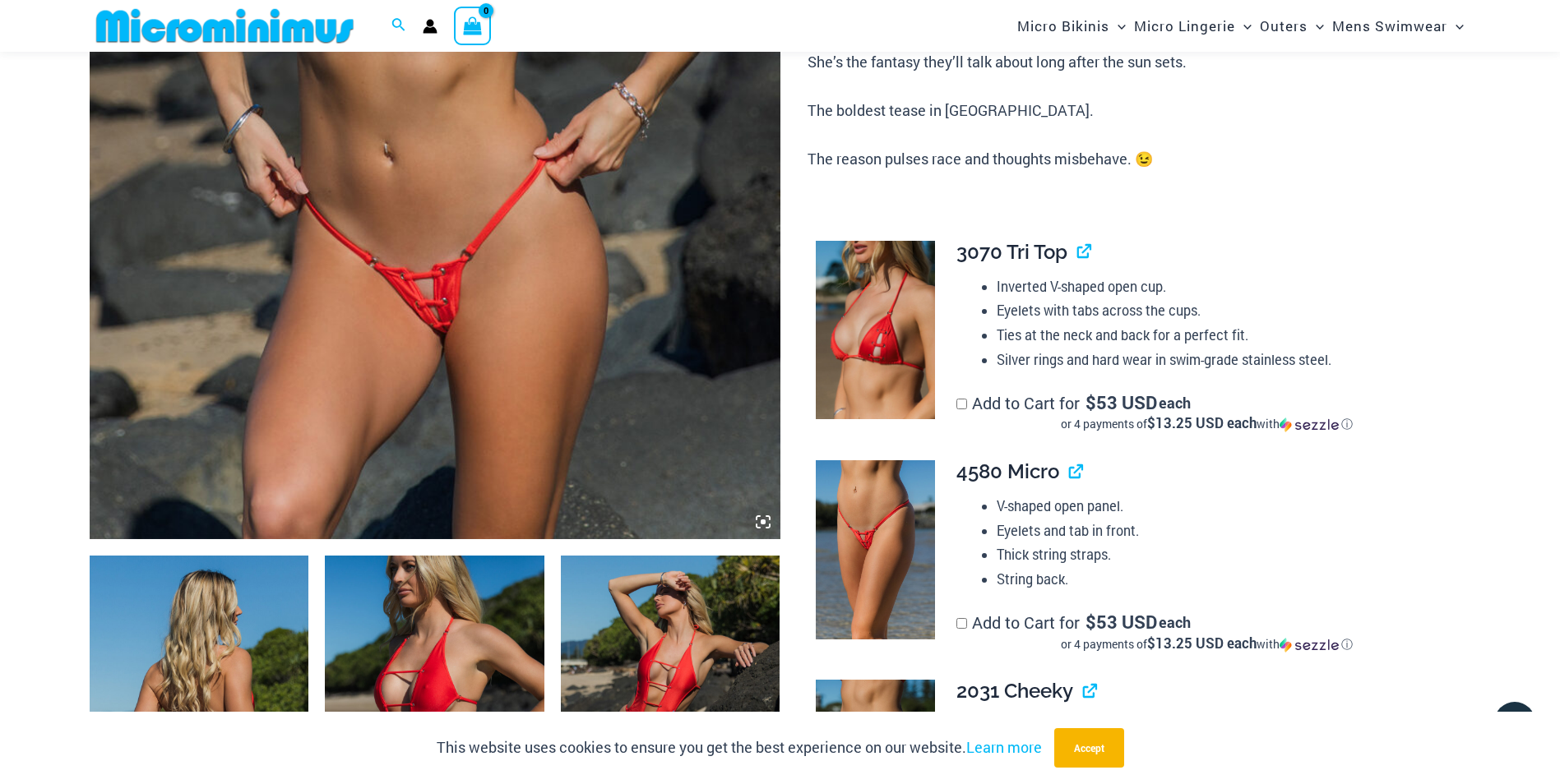
scroll to position [0, 0]
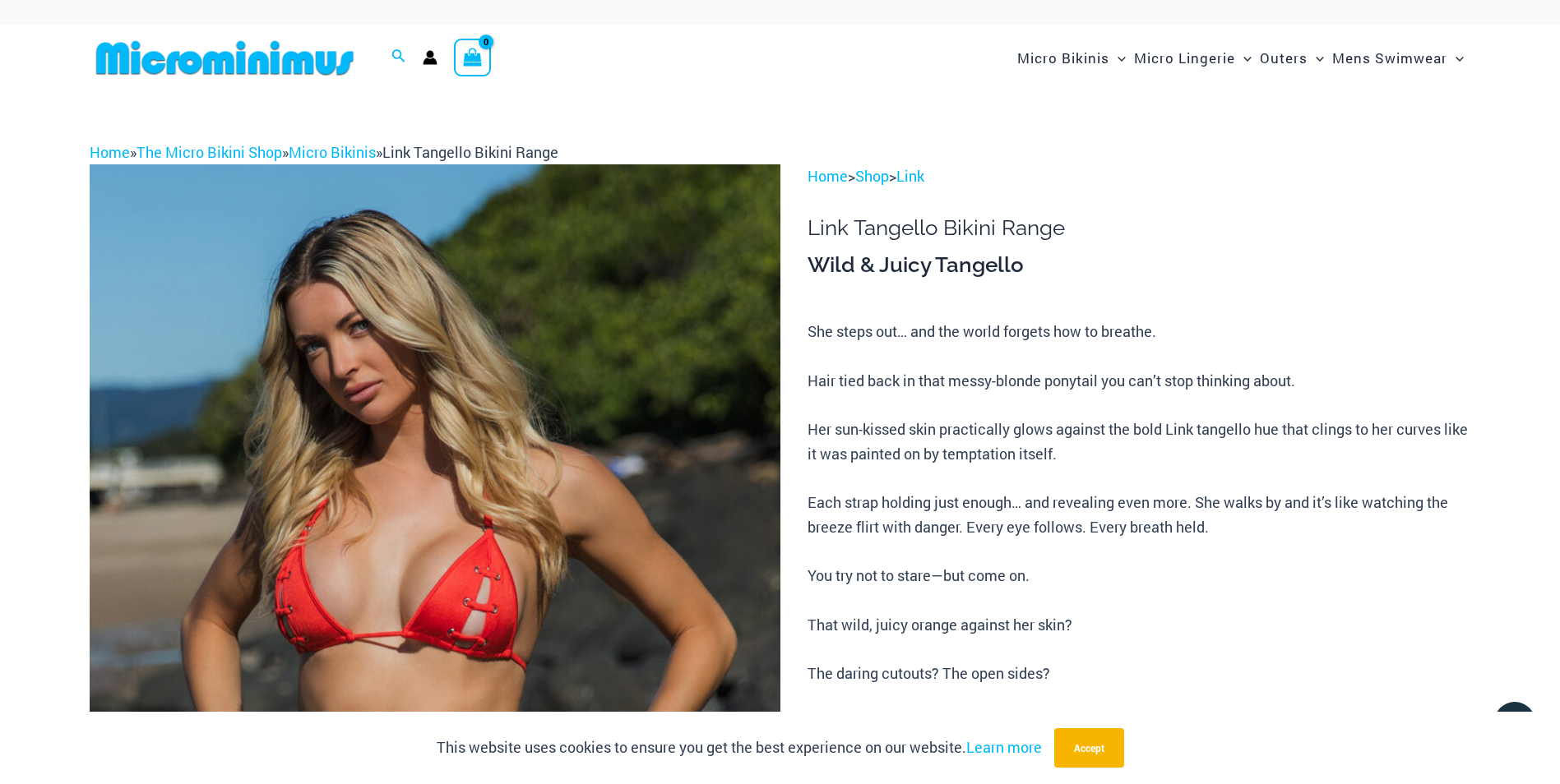
click at [243, 65] on img at bounding box center [226, 57] width 271 height 37
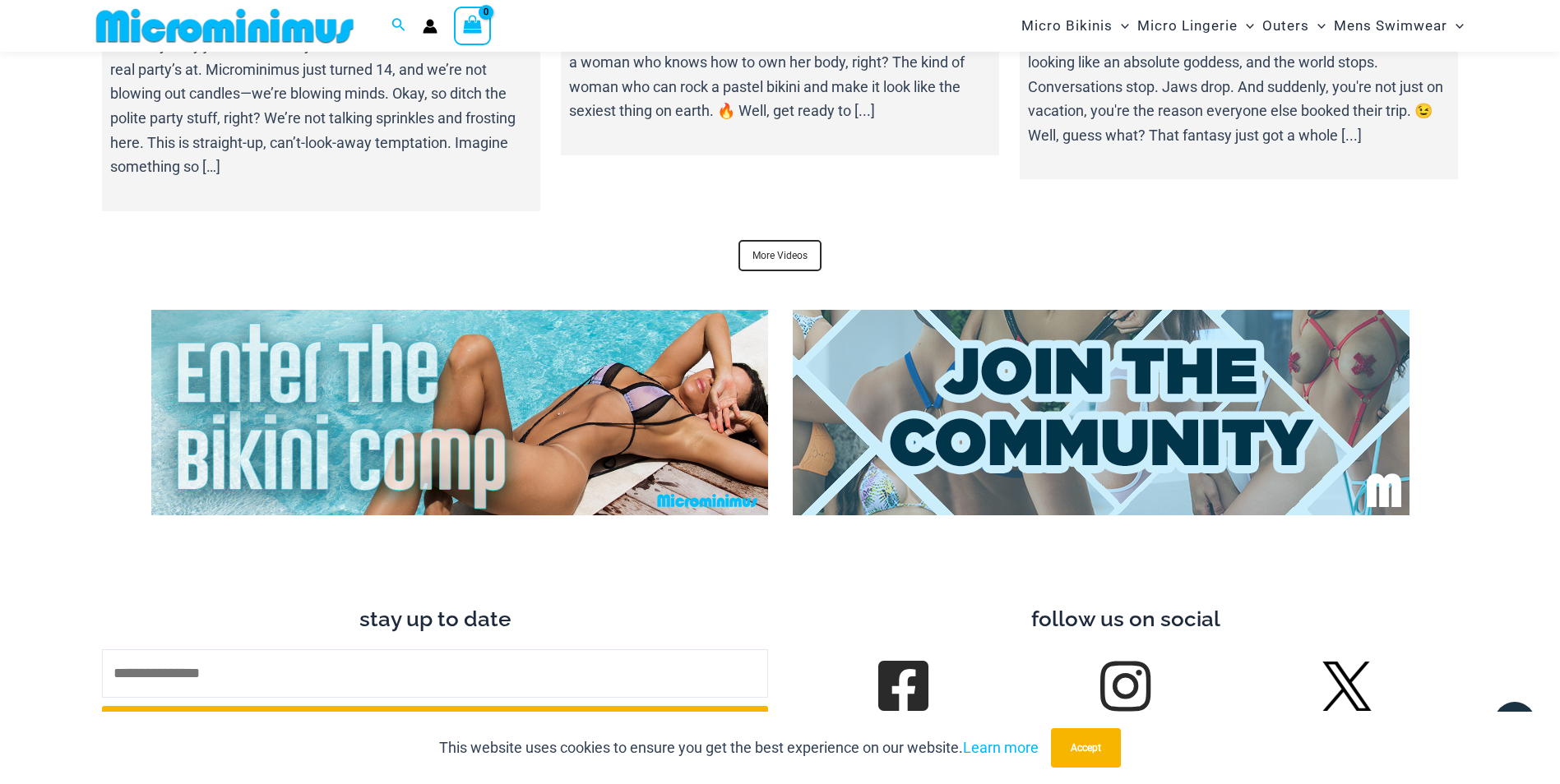
scroll to position [6841, 0]
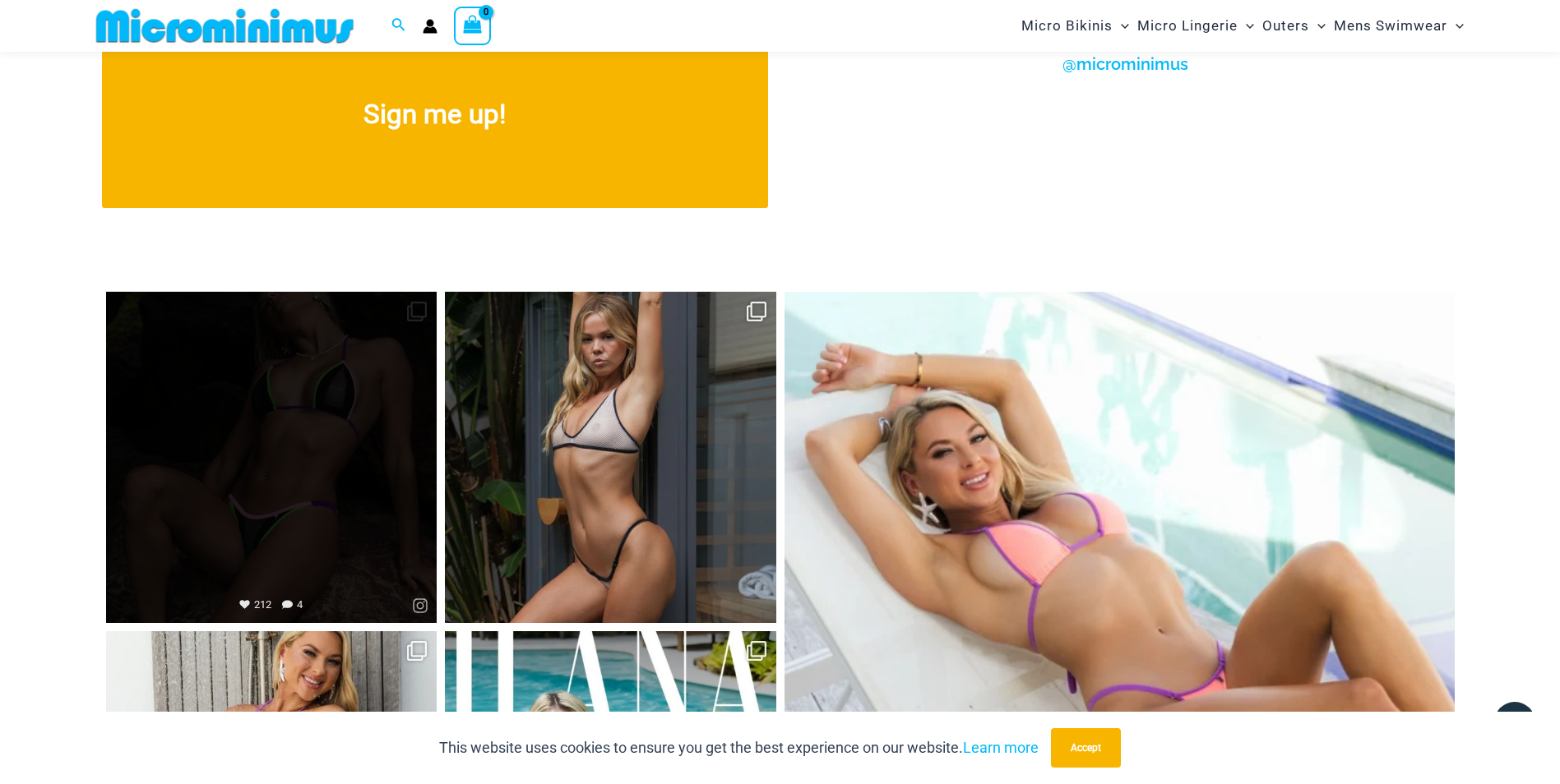
click at [302, 443] on link "Open" at bounding box center [271, 457] width 331 height 331
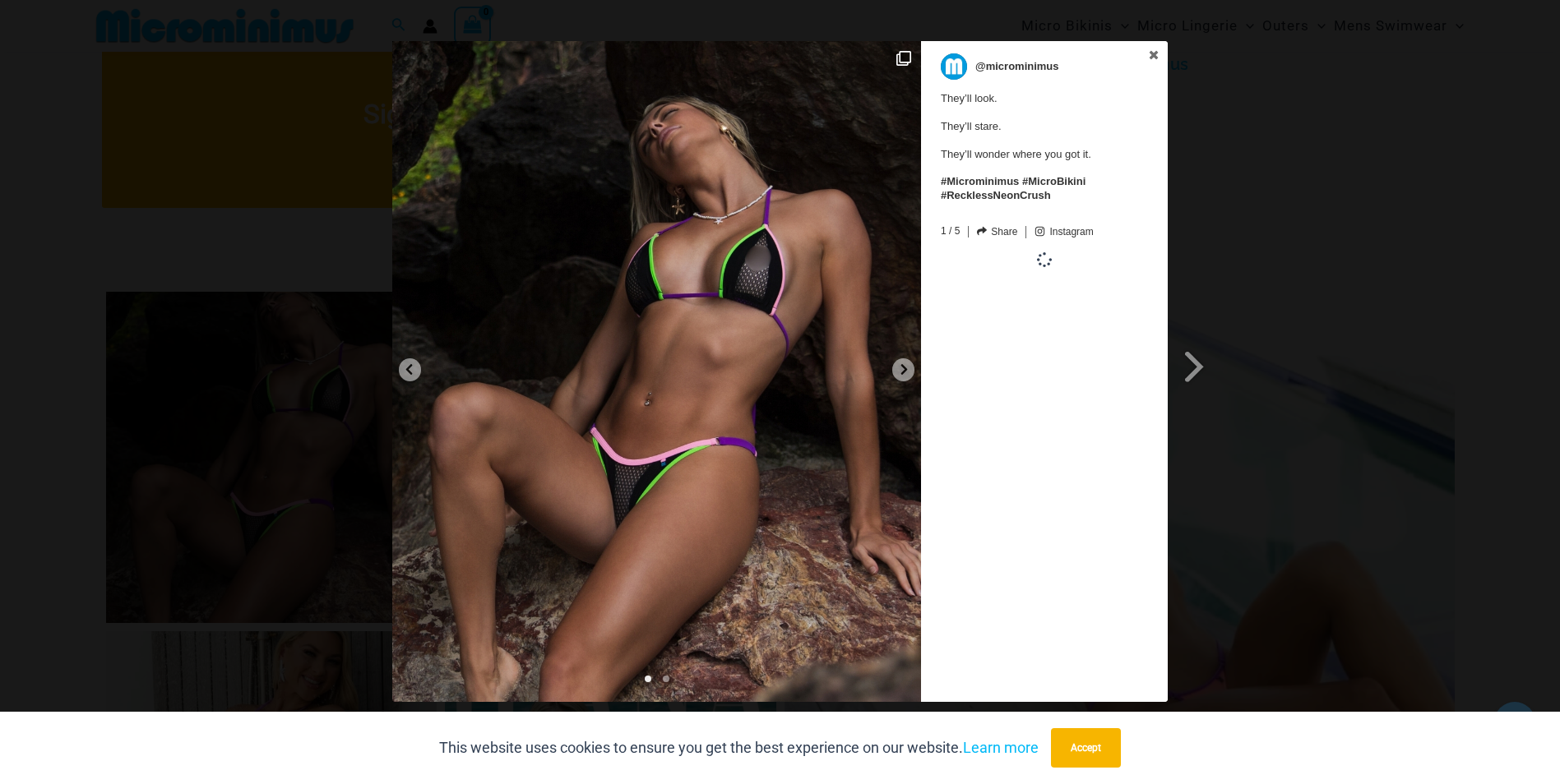
click at [1364, 183] on div "Previous Slide Next Slide @microminimus They’ll look. They’ll stare. They’ll wo…" at bounding box center [780, 374] width 1560 height 665
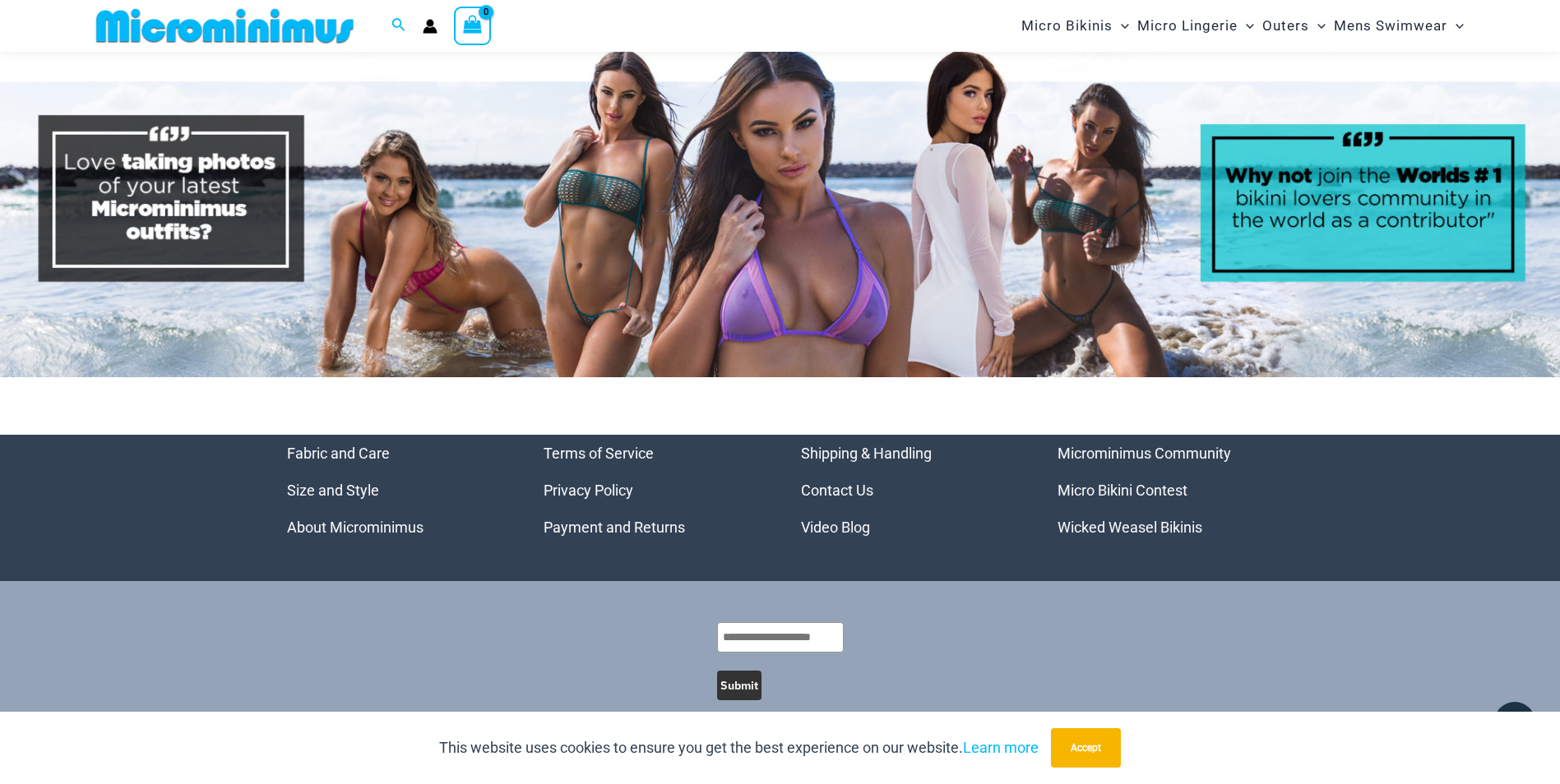
scroll to position [7849, 0]
